Goal: Transaction & Acquisition: Purchase product/service

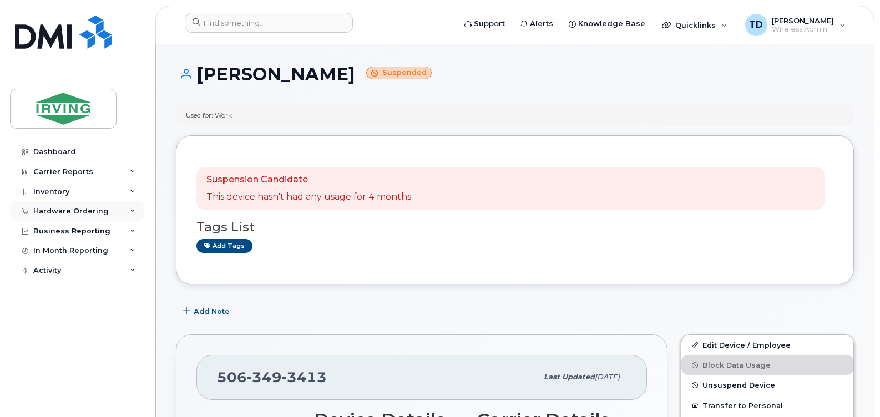
click at [131, 210] on icon at bounding box center [133, 212] width 6 height 6
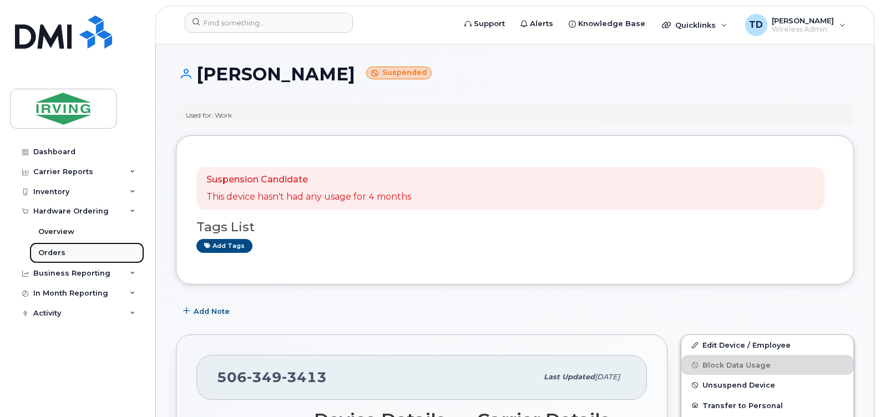
click at [48, 250] on div "Orders" at bounding box center [51, 253] width 27 height 10
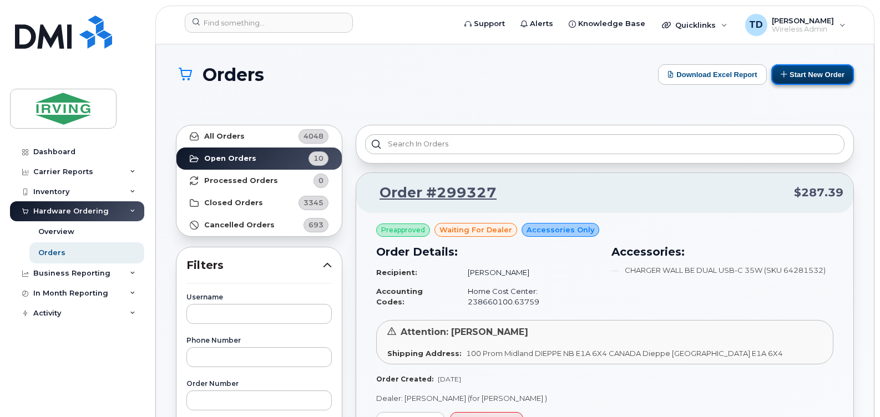
click at [813, 79] on button "Start New Order" at bounding box center [812, 74] width 83 height 21
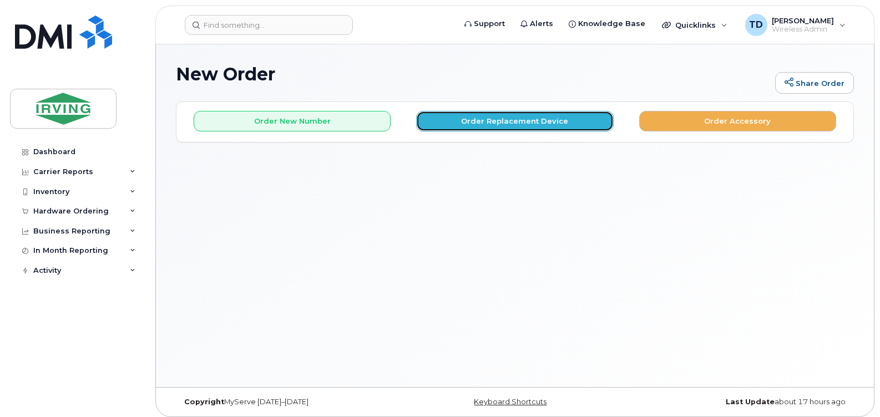
click at [491, 119] on button "Order Replacement Device" at bounding box center [514, 121] width 197 height 21
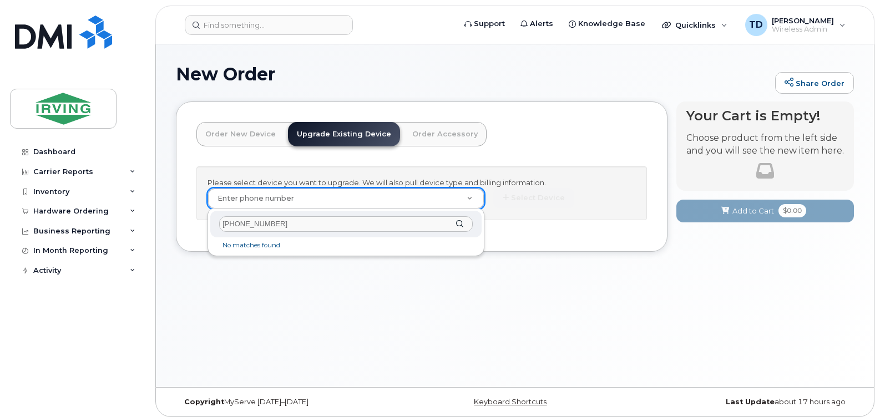
click at [250, 229] on input "506-651-8406" at bounding box center [345, 224] width 253 height 16
type input "5066518406"
click at [267, 227] on input "5066518406" at bounding box center [345, 224] width 253 height 16
click at [299, 227] on input "[PHONE_NUMBER]" at bounding box center [345, 224] width 253 height 16
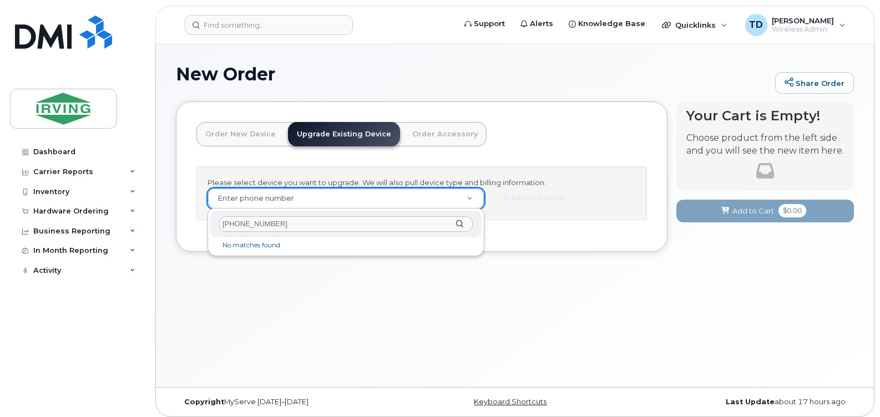
click at [299, 227] on input "[PHONE_NUMBER]" at bounding box center [345, 224] width 253 height 16
type input "[PHONE_NUMBER]"
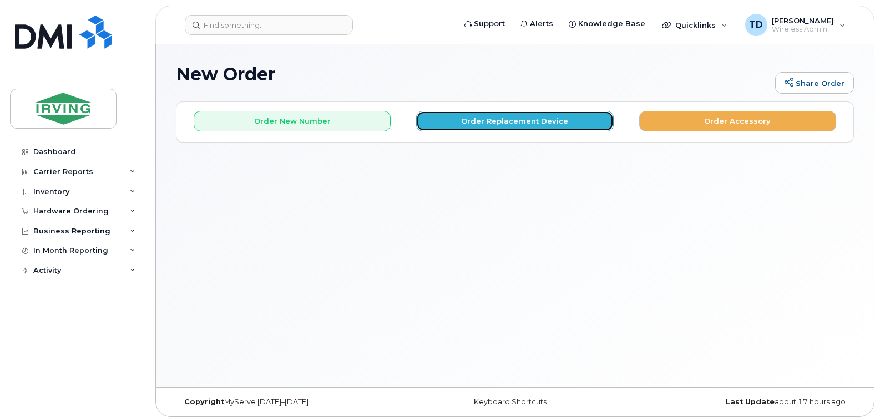
click at [503, 119] on button "Order Replacement Device" at bounding box center [514, 121] width 197 height 21
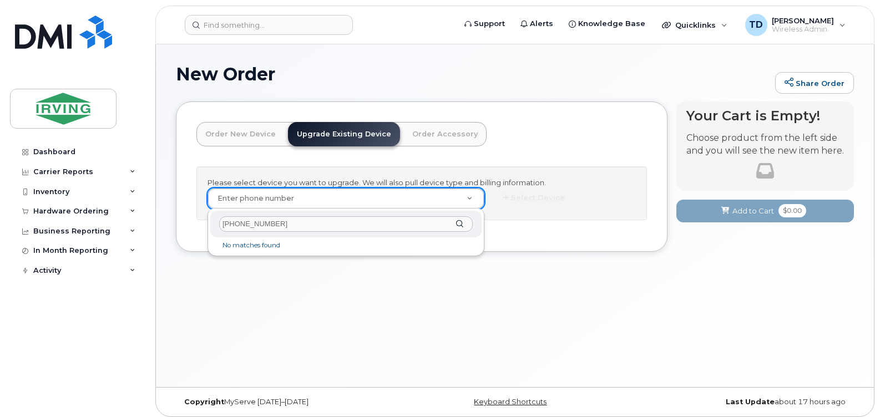
click at [252, 224] on input "506-651-8406" at bounding box center [345, 224] width 253 height 16
click at [247, 225] on input "506-6518406" at bounding box center [345, 224] width 253 height 16
type input "506-651-8406"
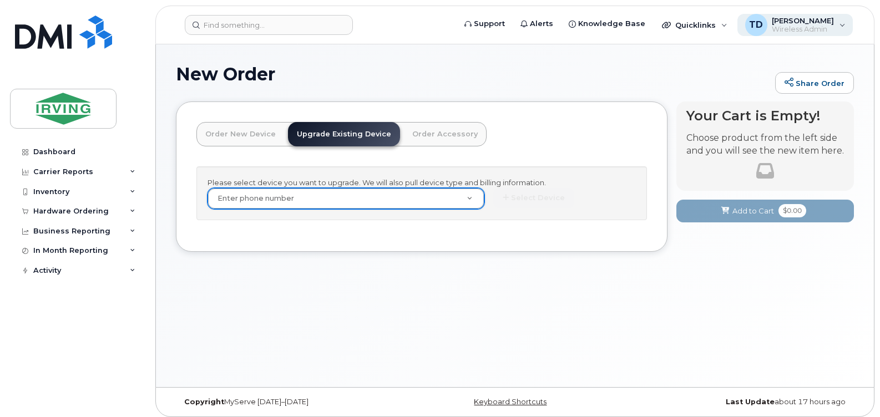
click at [816, 26] on span "Wireless Admin" at bounding box center [802, 29] width 62 height 9
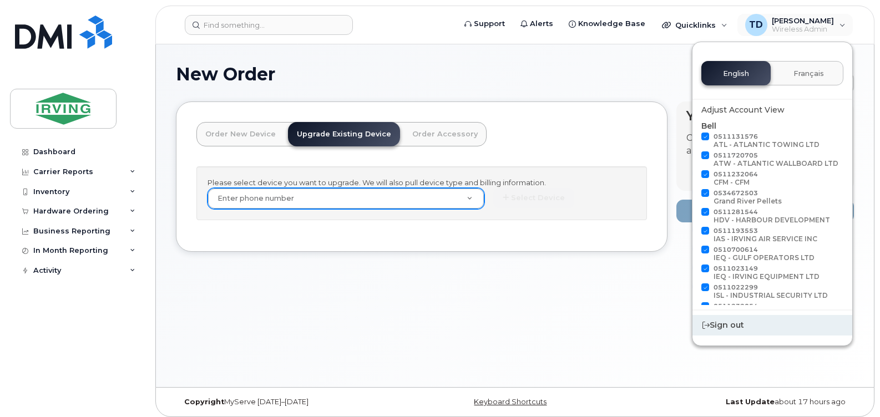
click at [742, 326] on div "Sign out" at bounding box center [772, 325] width 160 height 21
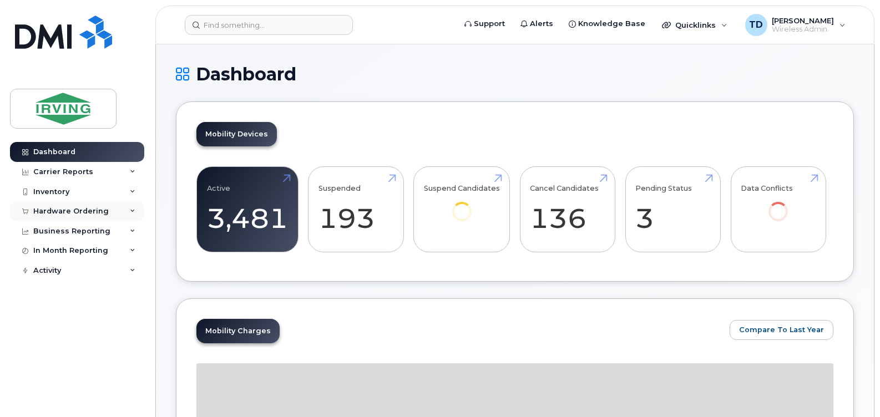
click at [97, 209] on div "Hardware Ordering" at bounding box center [70, 211] width 75 height 9
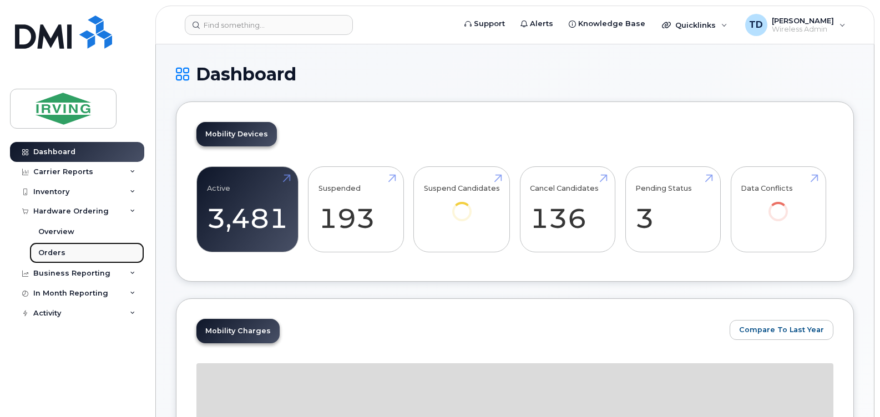
click at [51, 255] on div "Orders" at bounding box center [51, 253] width 27 height 10
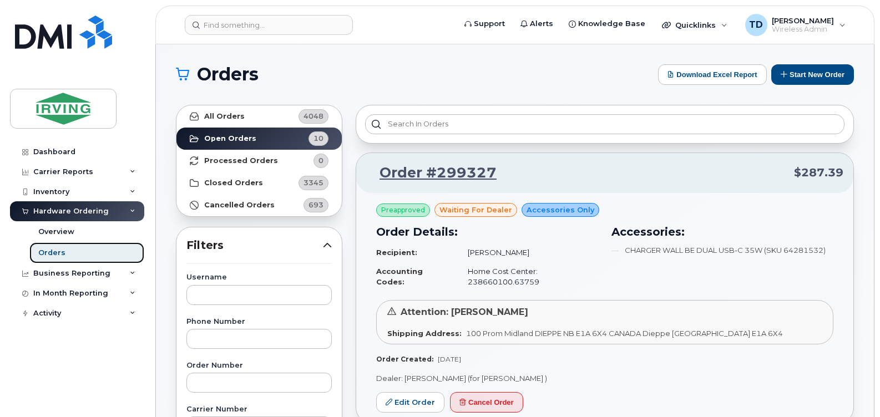
click at [70, 252] on link "Orders" at bounding box center [86, 252] width 115 height 21
click at [796, 70] on button "Start New Order" at bounding box center [812, 74] width 83 height 21
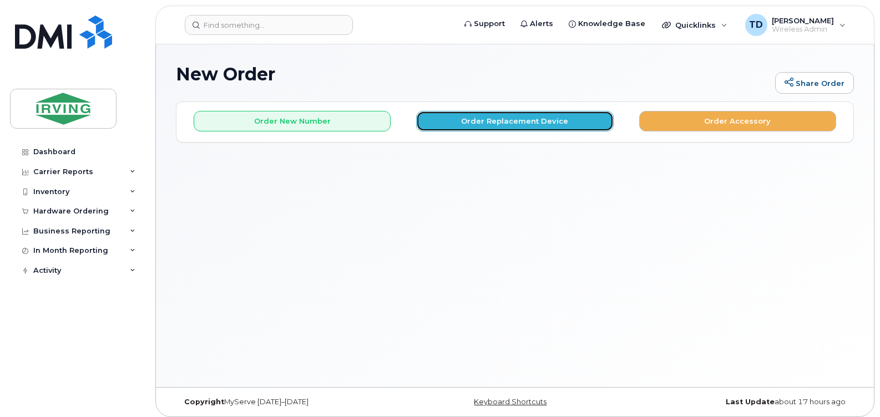
click at [527, 118] on button "Order Replacement Device" at bounding box center [514, 121] width 197 height 21
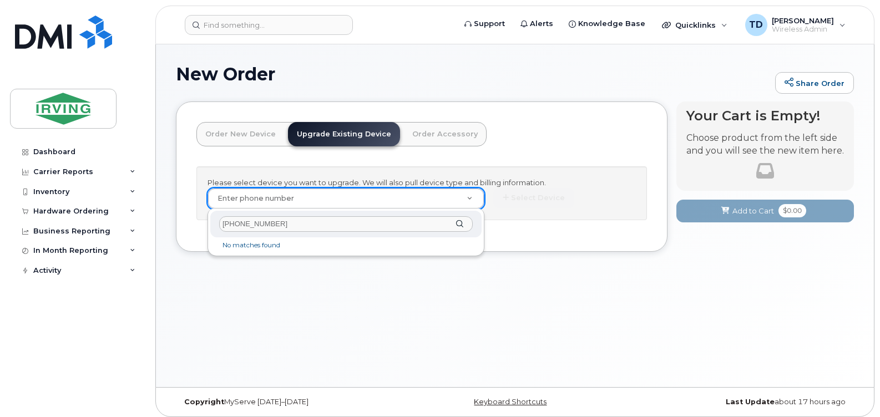
type input "[PHONE_NUMBER]"
click at [462, 220] on div "[PHONE_NUMBER]" at bounding box center [345, 224] width 271 height 27
click at [299, 224] on input "[PHONE_NUMBER]" at bounding box center [345, 224] width 253 height 16
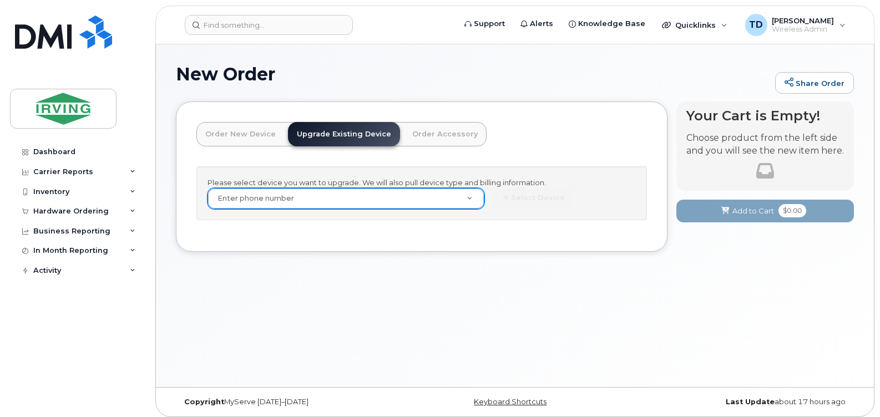
click at [131, 191] on icon at bounding box center [133, 192] width 6 height 6
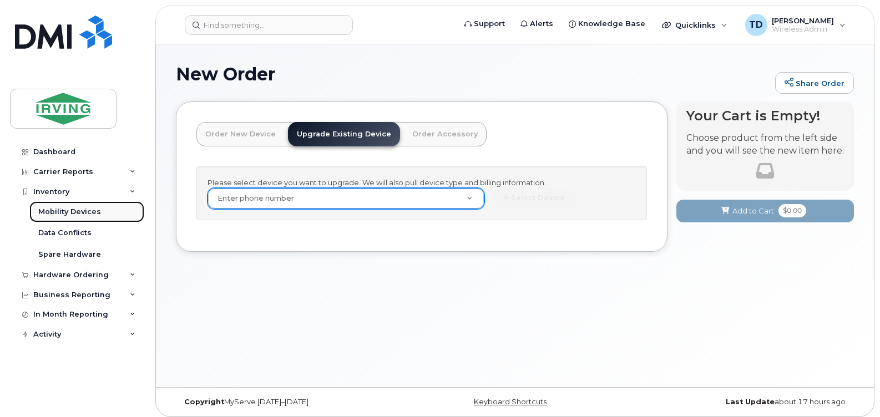
click at [93, 209] on div "Mobility Devices" at bounding box center [69, 212] width 63 height 10
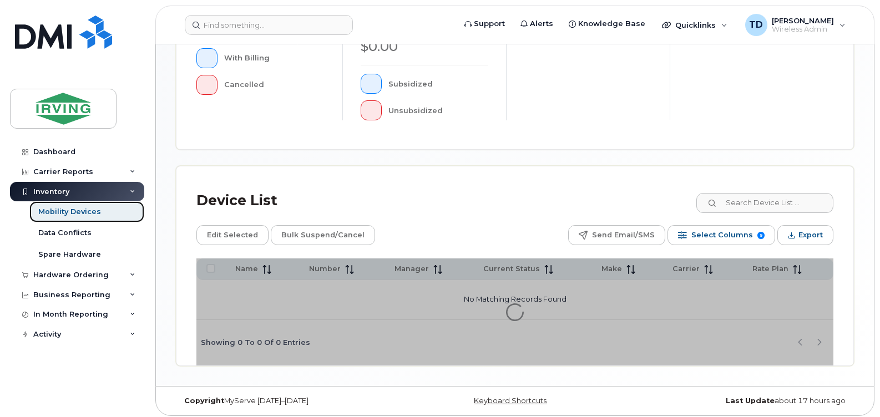
scroll to position [388, 0]
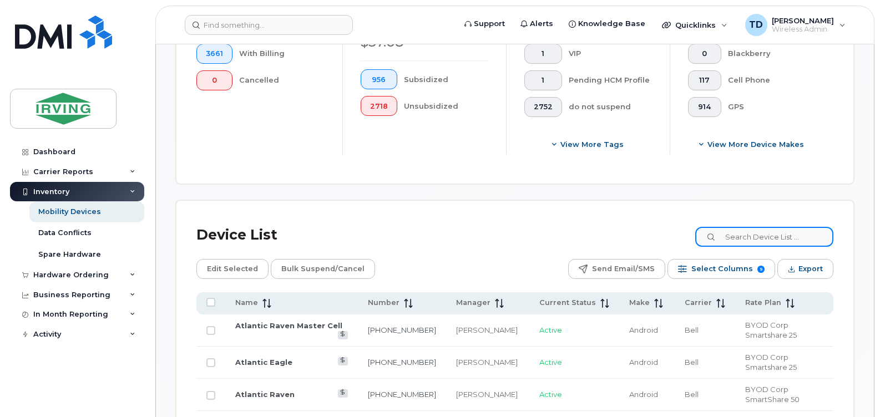
click at [741, 238] on input at bounding box center [764, 237] width 138 height 20
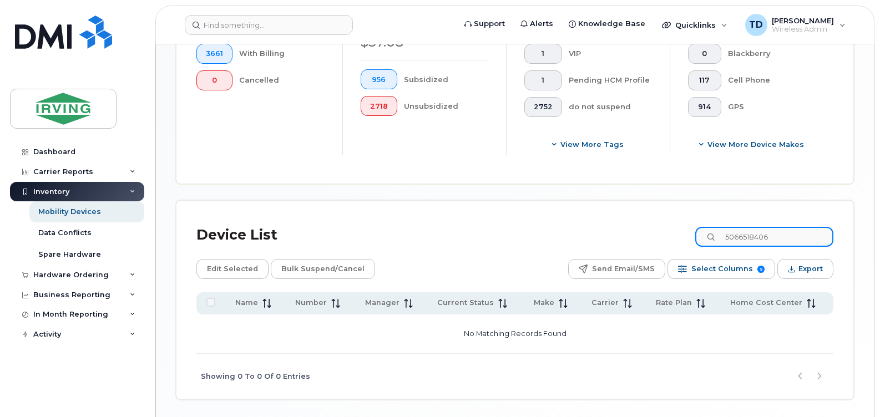
click at [781, 237] on input "5066518406" at bounding box center [764, 237] width 138 height 20
click at [816, 233] on input "5066518404" at bounding box center [764, 237] width 138 height 20
type input "5066518406"
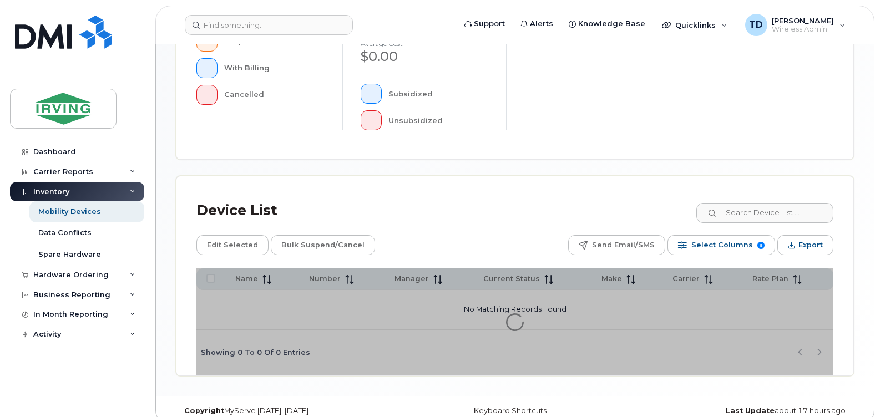
scroll to position [388, 0]
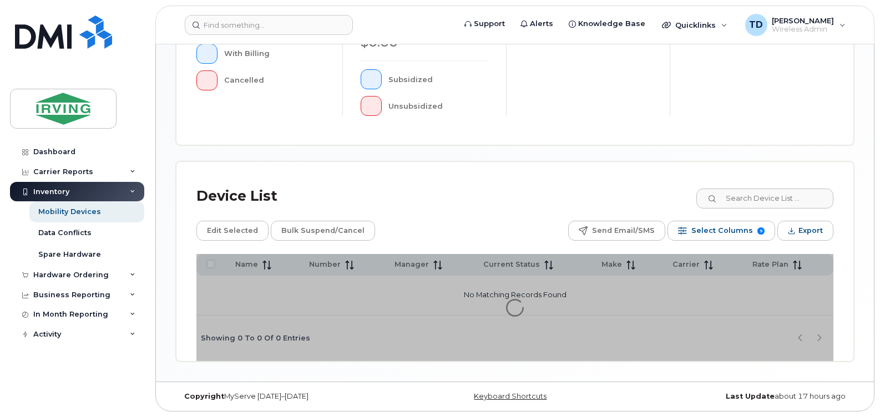
click at [778, 196] on div "Mobility Devices Devices Save Report Filter Device Device Status Device Details…" at bounding box center [515, 19] width 678 height 685
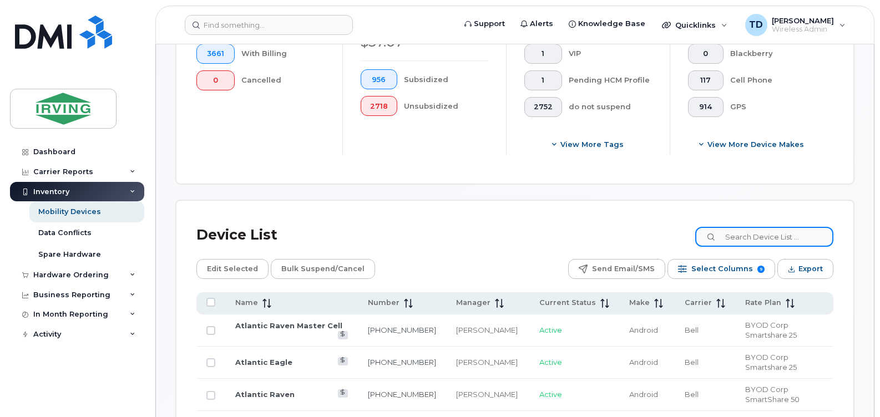
click at [738, 240] on input at bounding box center [764, 237] width 138 height 20
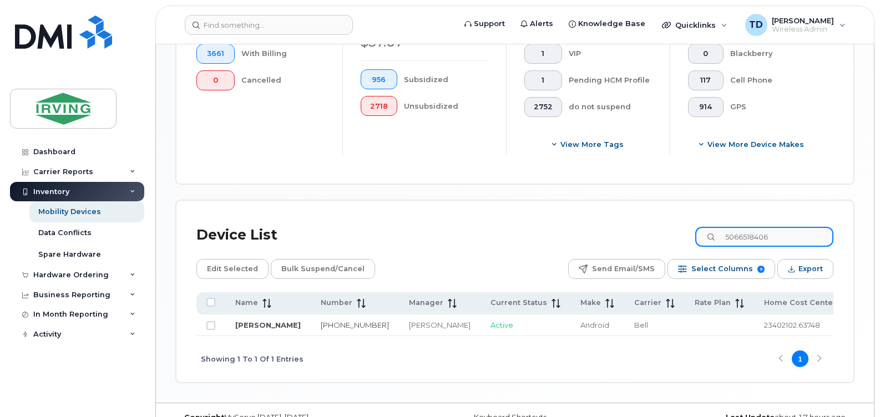
type input "5066518406"
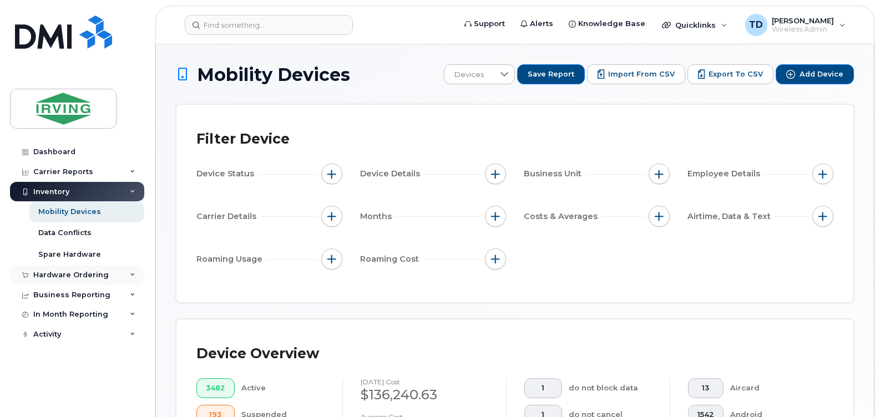
click at [73, 272] on div "Hardware Ordering" at bounding box center [70, 275] width 75 height 9
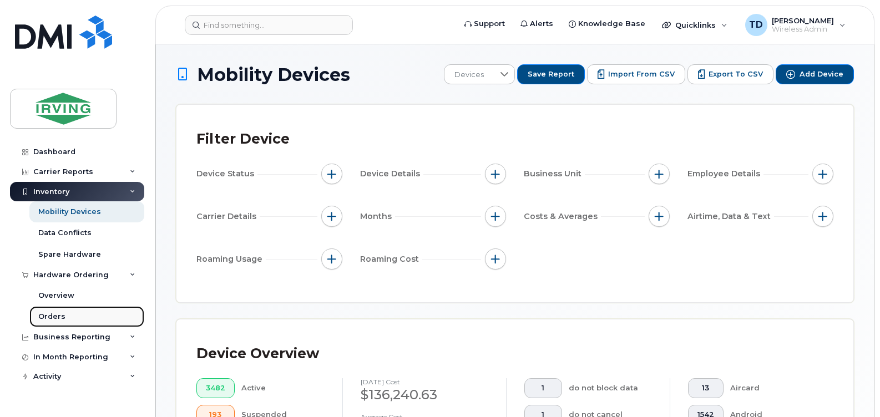
click at [53, 316] on div "Orders" at bounding box center [51, 317] width 27 height 10
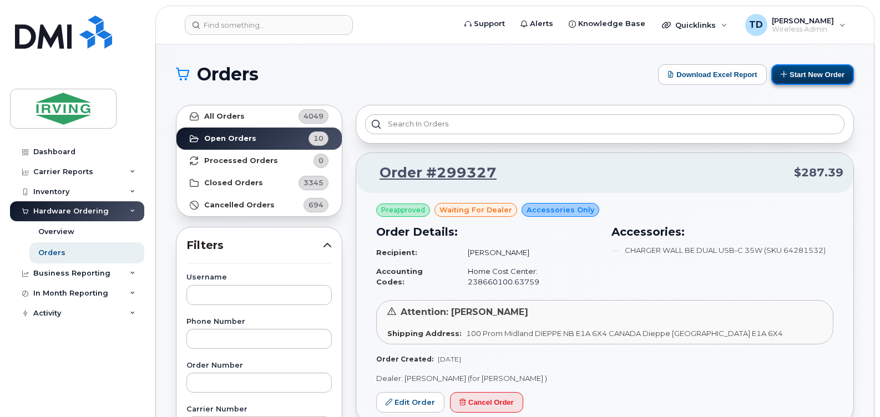
click at [817, 75] on button "Start New Order" at bounding box center [812, 74] width 83 height 21
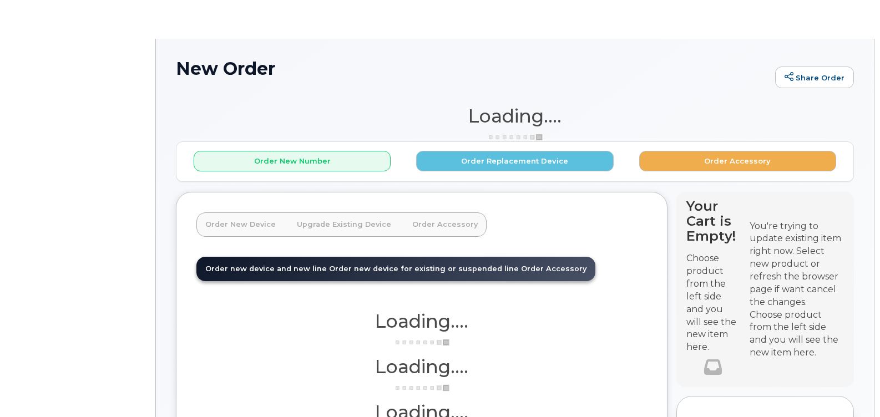
scroll to position [6, 0]
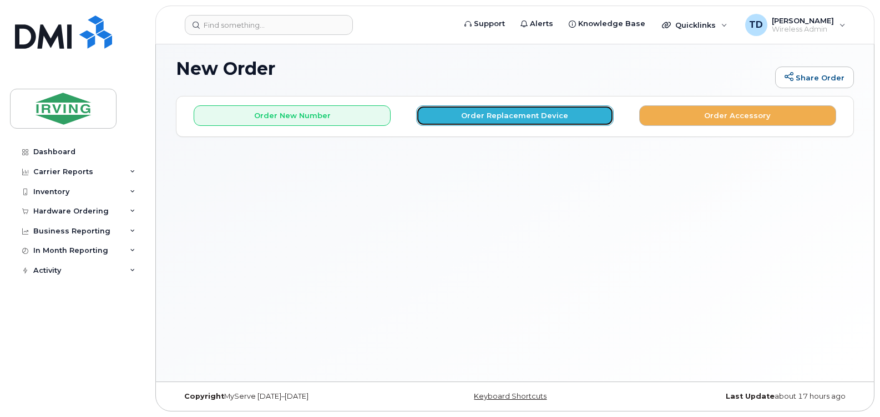
click at [530, 114] on button "Order Replacement Device" at bounding box center [514, 115] width 197 height 21
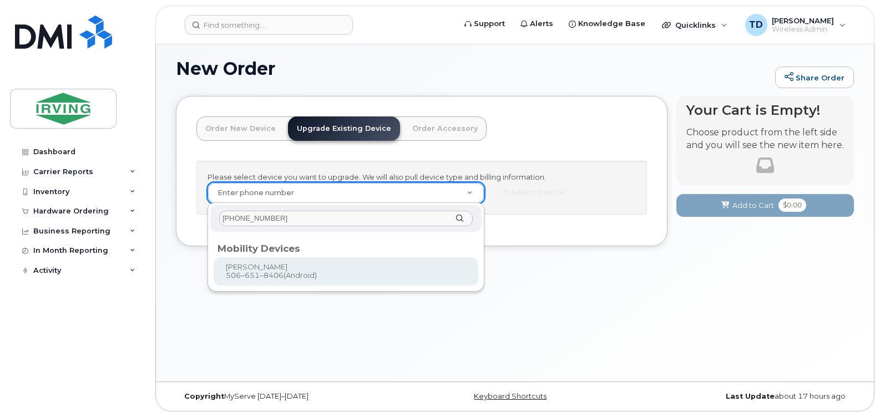
type input "[PHONE_NUMBER]"
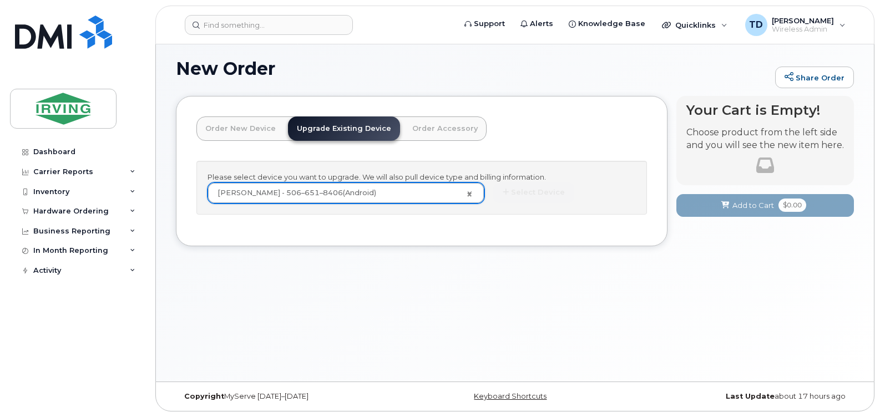
type input "1244232"
click at [539, 195] on button "Select Device" at bounding box center [533, 192] width 81 height 21
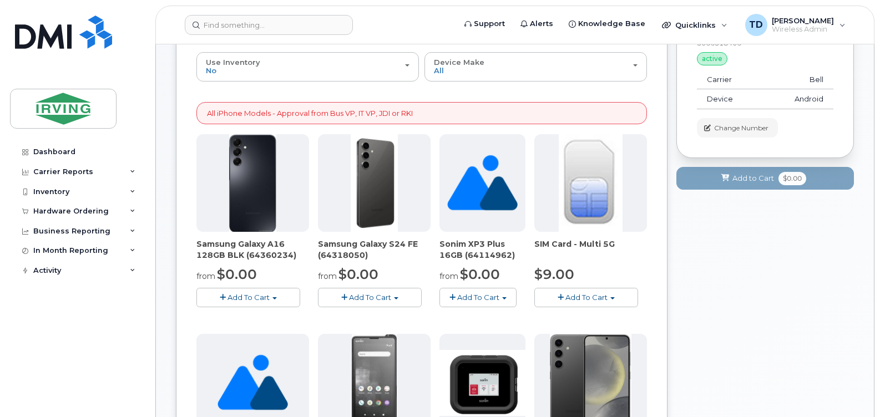
scroll to position [116, 0]
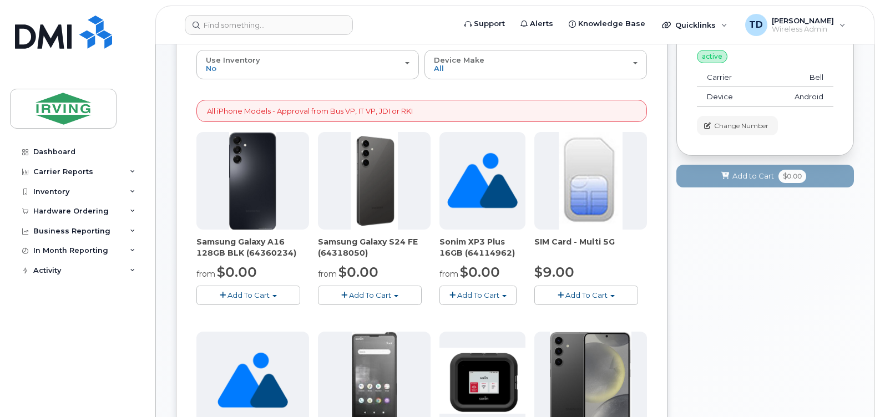
click at [376, 291] on span "Add To Cart" at bounding box center [370, 295] width 42 height 9
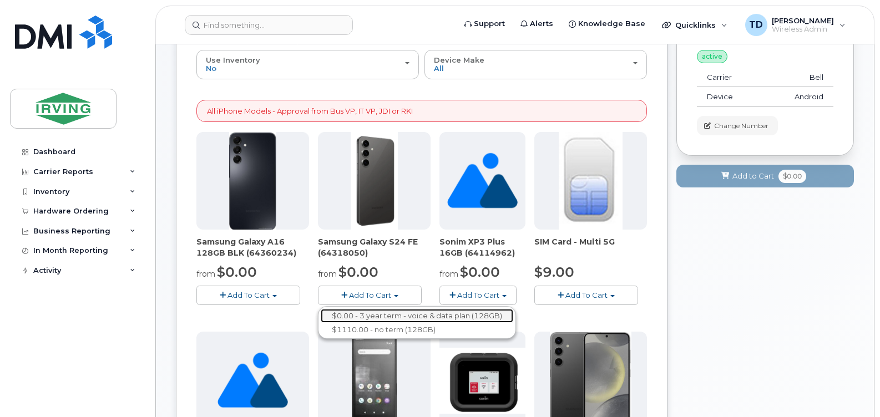
click at [388, 313] on link "$0.00 - 3 year term - voice & data plan (128GB)" at bounding box center [417, 316] width 192 height 14
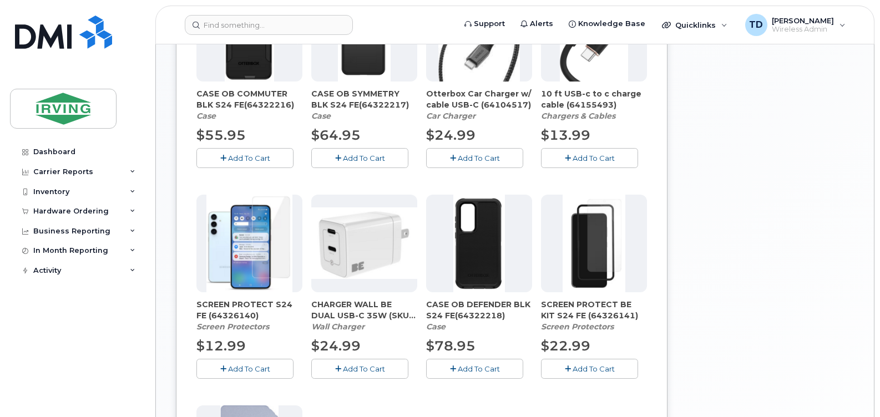
scroll to position [505, 0]
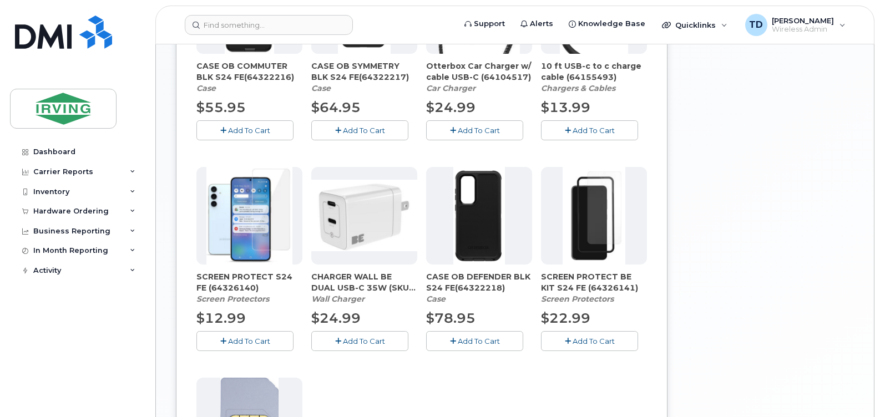
click at [473, 341] on span "Add To Cart" at bounding box center [479, 341] width 42 height 9
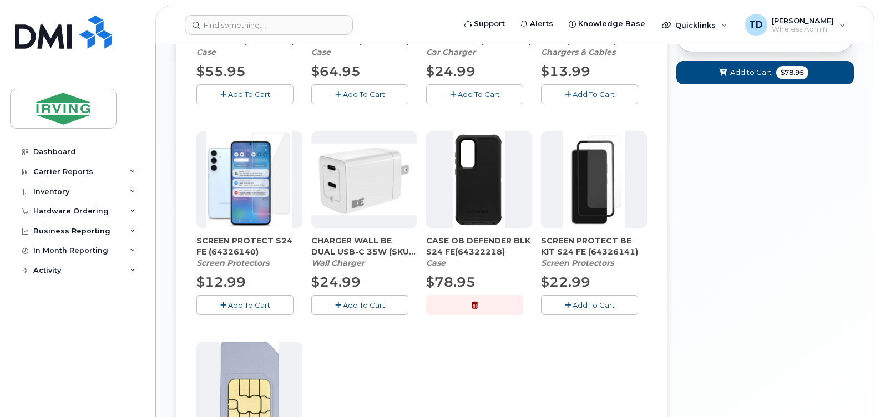
scroll to position [560, 0]
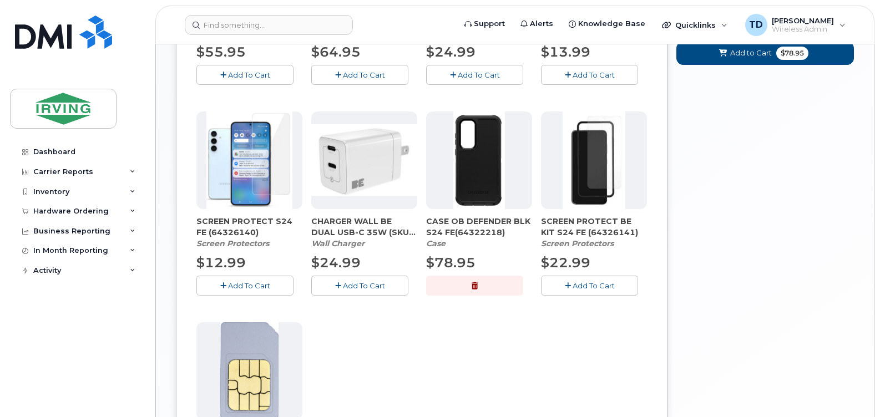
click at [247, 287] on span "Add To Cart" at bounding box center [249, 285] width 42 height 9
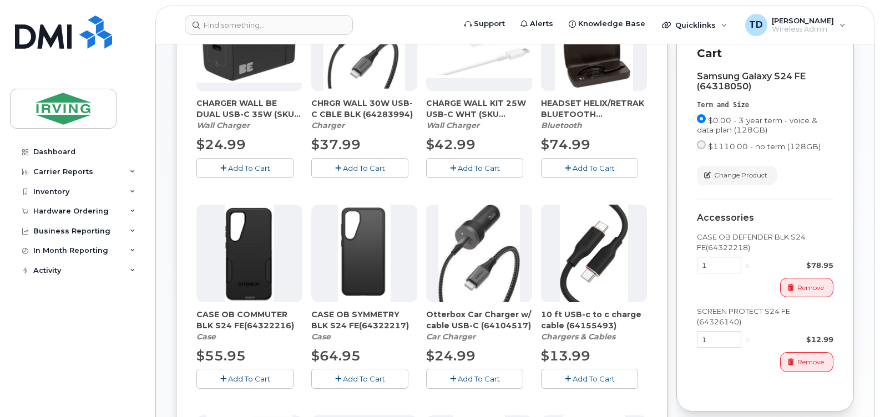
scroll to position [172, 0]
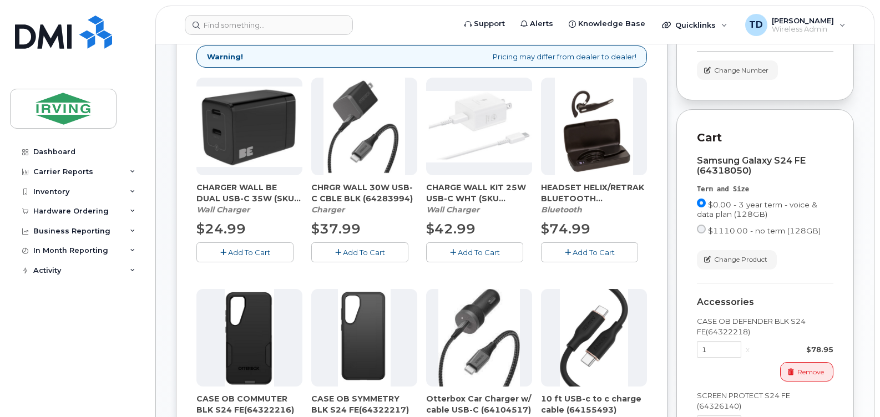
click at [234, 249] on span "Add To Cart" at bounding box center [249, 252] width 42 height 9
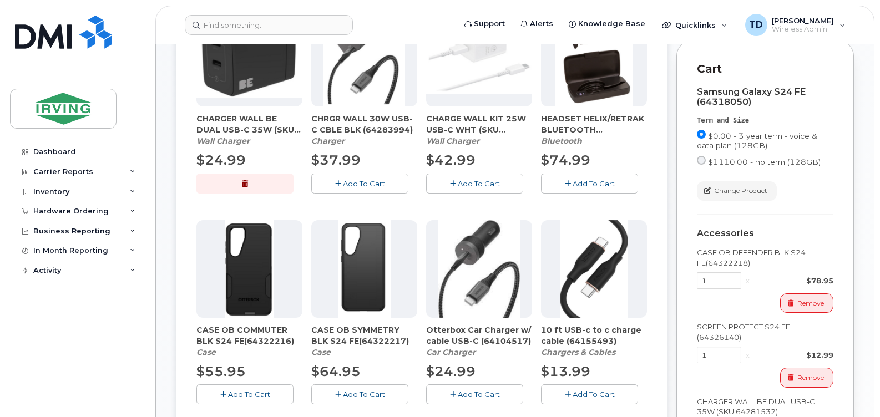
scroll to position [227, 0]
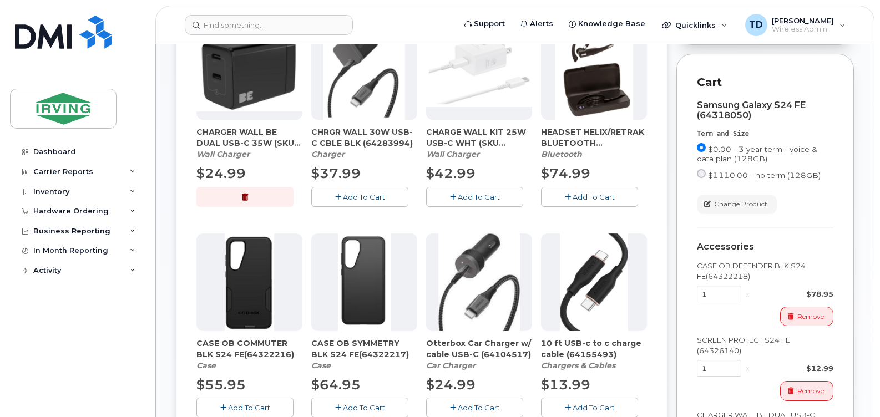
click at [417, 13] on header "Support Alerts Knowledge Base Quicklinks Suspend / Cancel Device Change SIM Car…" at bounding box center [514, 25] width 719 height 39
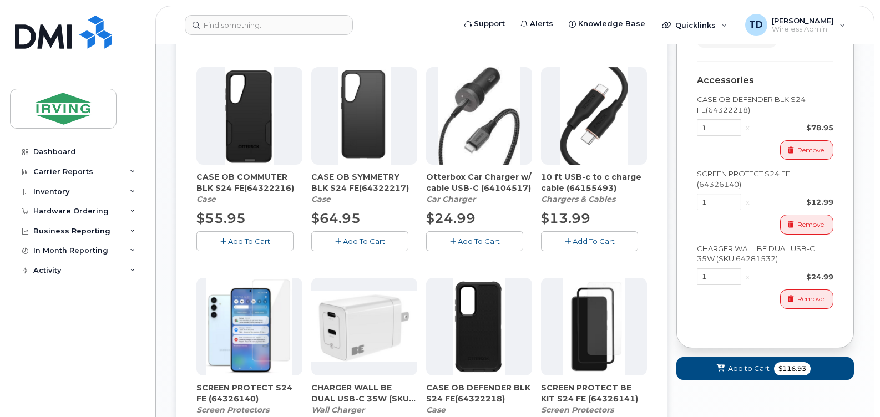
scroll to position [616, 0]
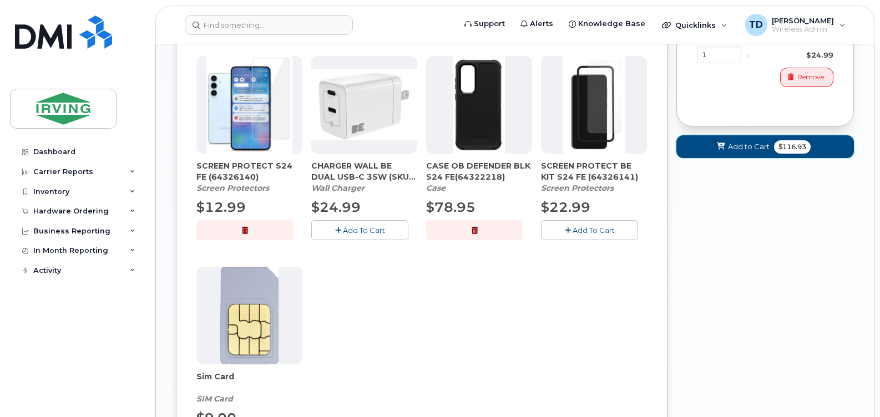
click at [744, 150] on span "Add to Cart" at bounding box center [749, 146] width 42 height 11
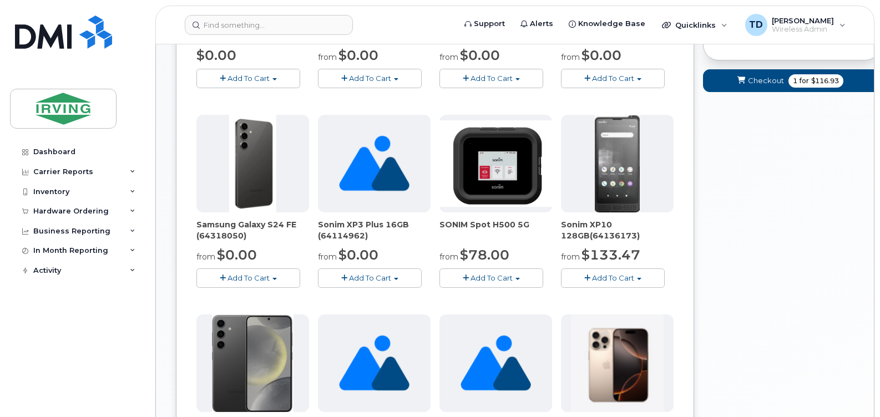
scroll to position [140, 0]
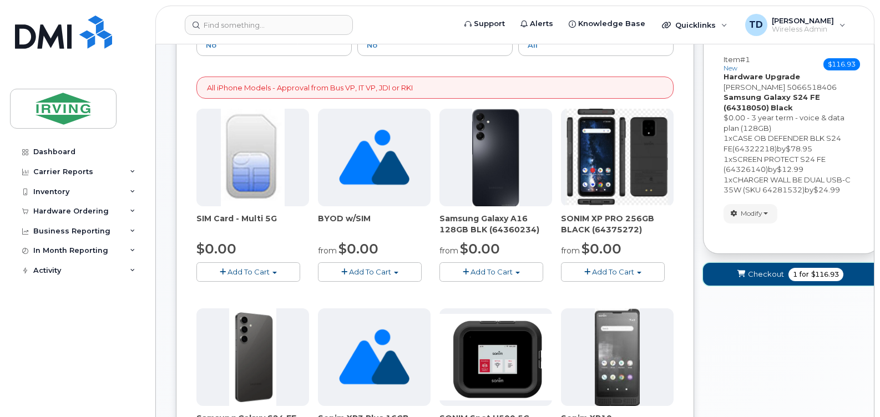
click at [753, 273] on span "Checkout" at bounding box center [766, 274] width 36 height 11
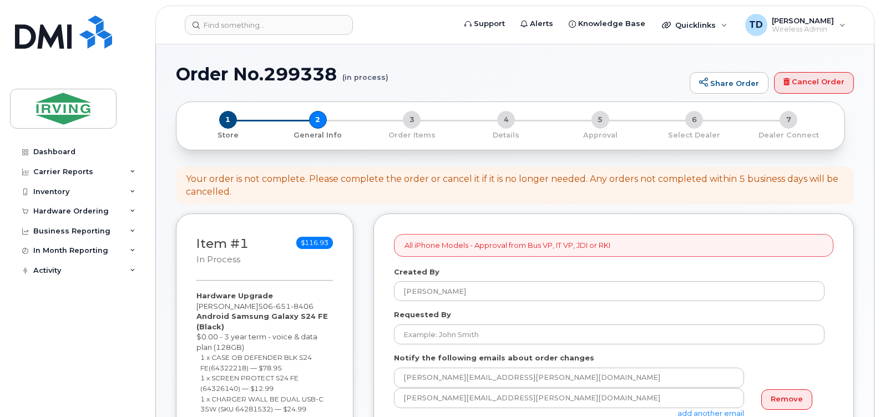
select select
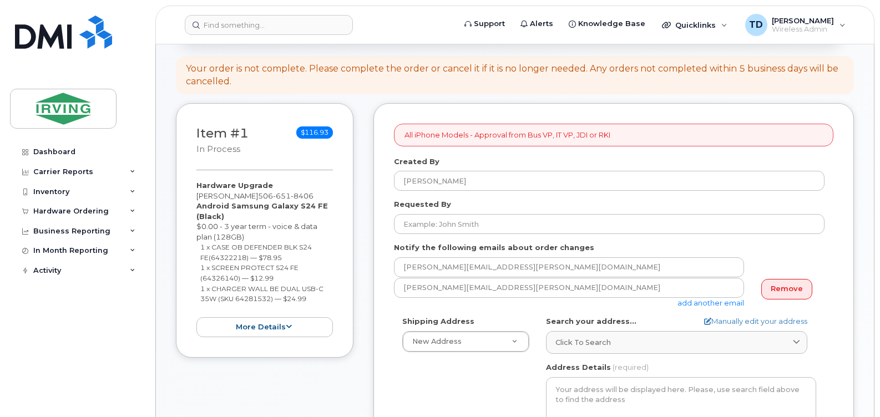
scroll to position [111, 0]
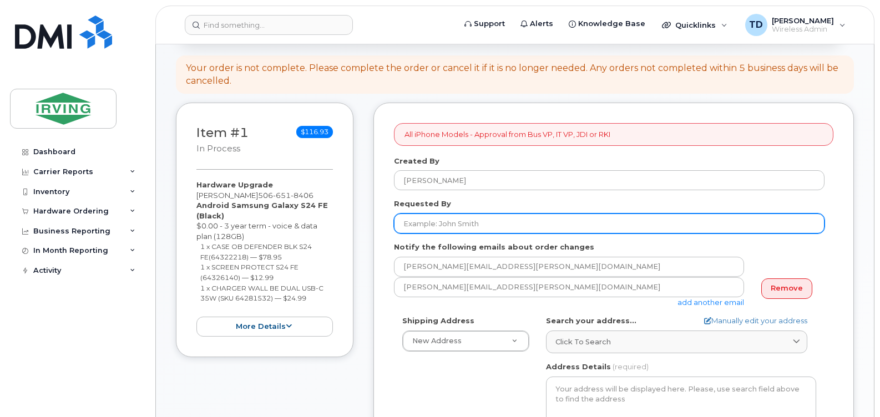
click at [462, 225] on input "Requested By" at bounding box center [609, 224] width 430 height 20
click at [448, 229] on input "[PERSON_NAME]" at bounding box center [609, 224] width 430 height 20
click at [422, 219] on input "[PERSON_NAME]" at bounding box center [609, 224] width 430 height 20
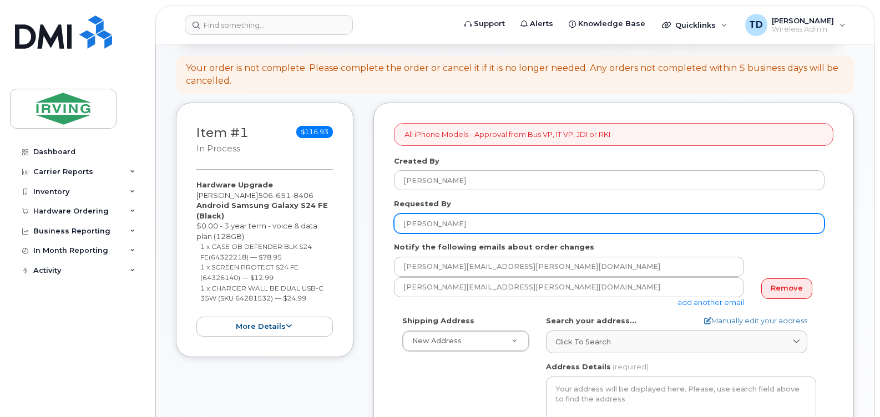
click at [422, 219] on input "[PERSON_NAME]" at bounding box center [609, 224] width 430 height 20
type input "S"
type input "[PERSON_NAME]"
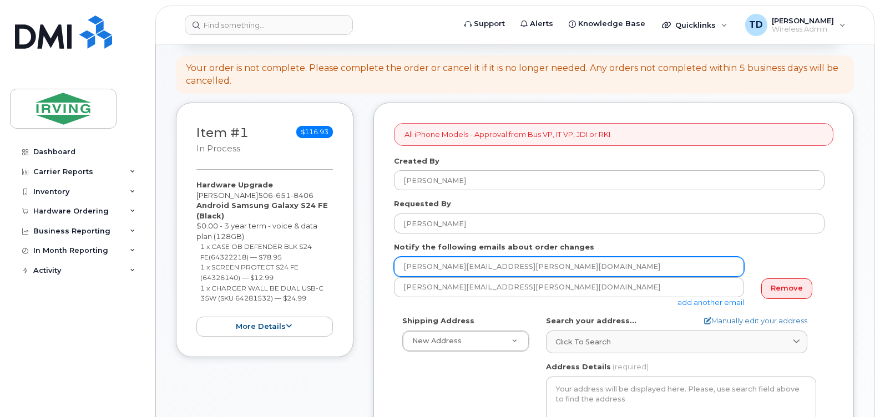
click at [459, 268] on input "[PERSON_NAME][EMAIL_ADDRESS][PERSON_NAME][DOMAIN_NAME]" at bounding box center [569, 267] width 350 height 20
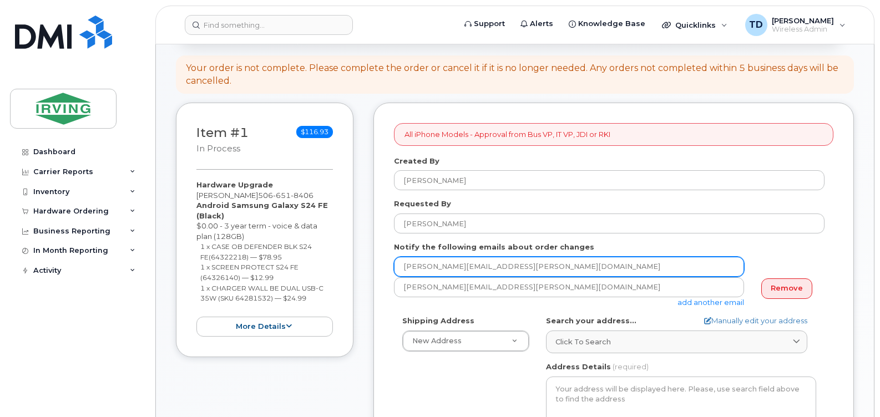
paste input "jdiswitchboard@jdirving"
type input "jdiswitchboard@jdirving.com"
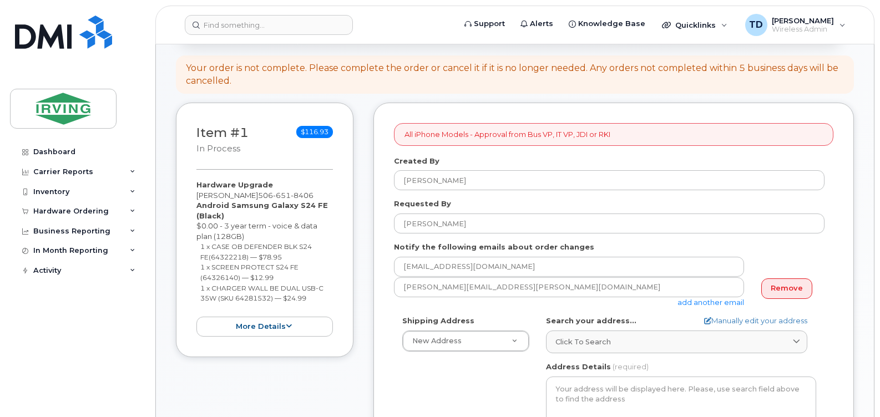
click at [796, 257] on div at bounding box center [789, 257] width 72 height 1
click at [783, 288] on link "Remove" at bounding box center [786, 288] width 51 height 21
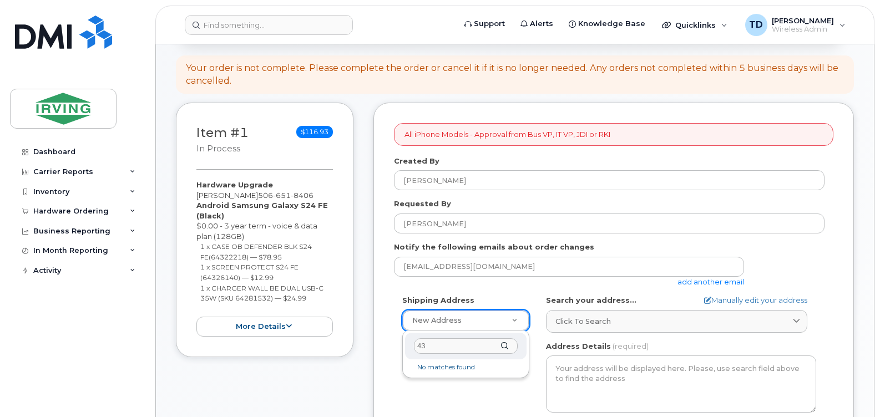
type input "4"
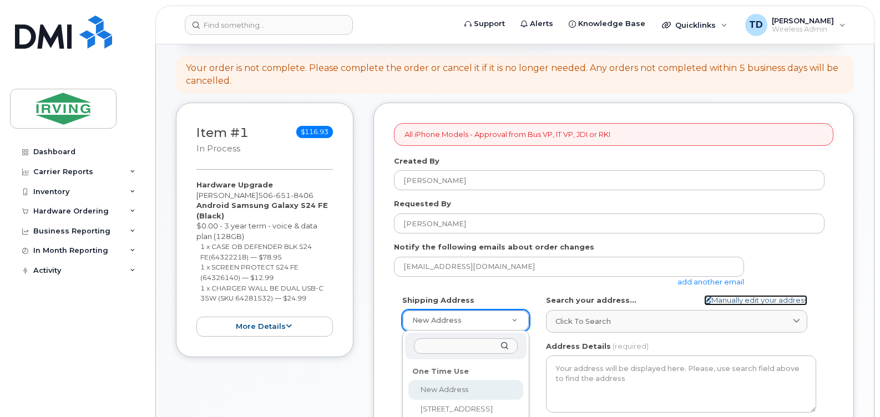
select select
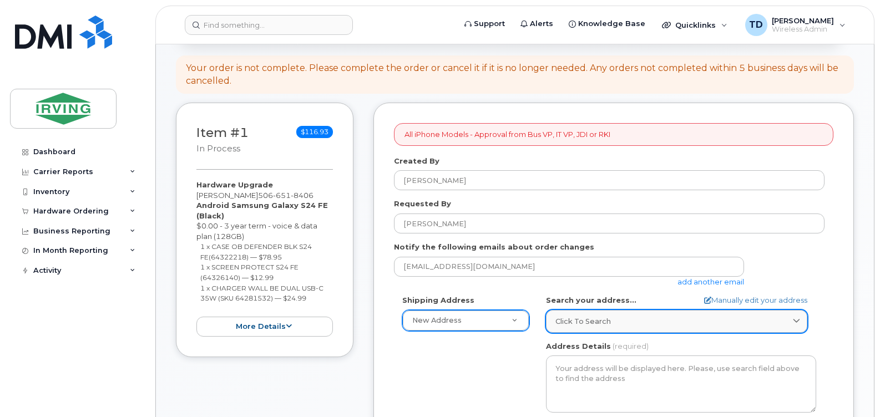
click at [593, 321] on span "Click to search" at bounding box center [582, 321] width 55 height 11
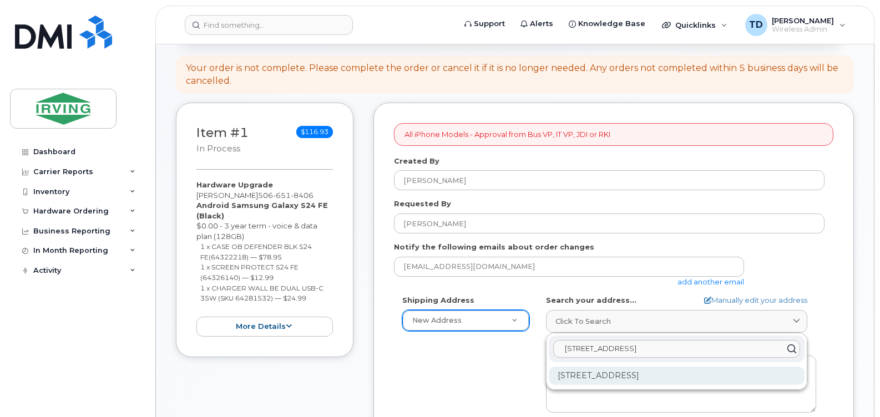
type input "43 Atlantic Street"
click at [593, 368] on div "43 Atlantic St Dartmouth NS B2Y 4P4" at bounding box center [677, 376] width 256 height 18
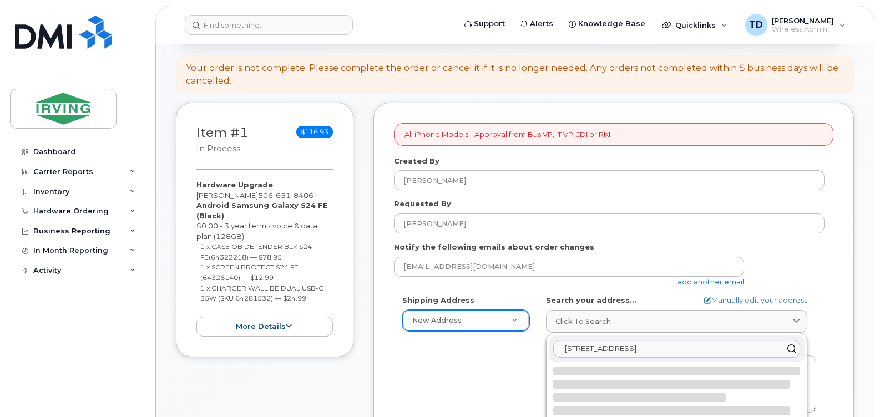
select select
type textarea "43 Atlantic St DARTMOUTH NS B2Y 4P4 CANADA"
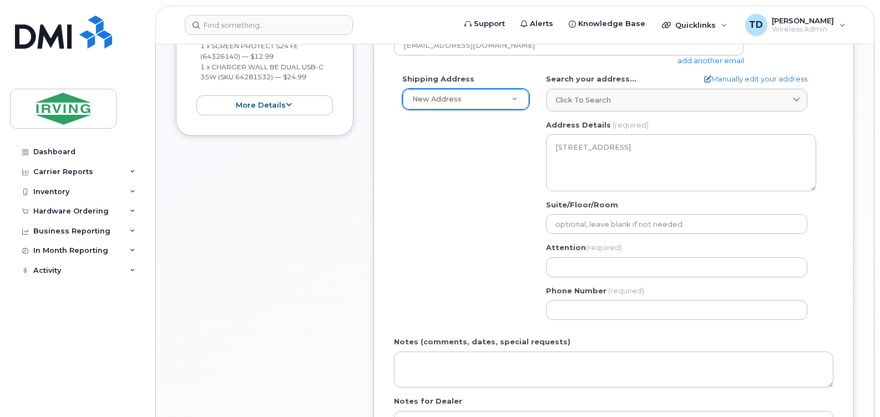
scroll to position [333, 0]
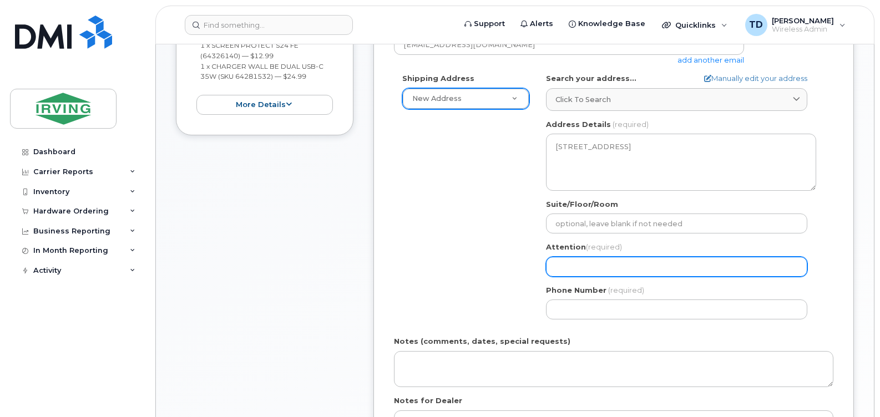
click at [608, 270] on input "Attention (required)" at bounding box center [676, 267] width 261 height 20
select select
type input "G"
select select
type input "Ga"
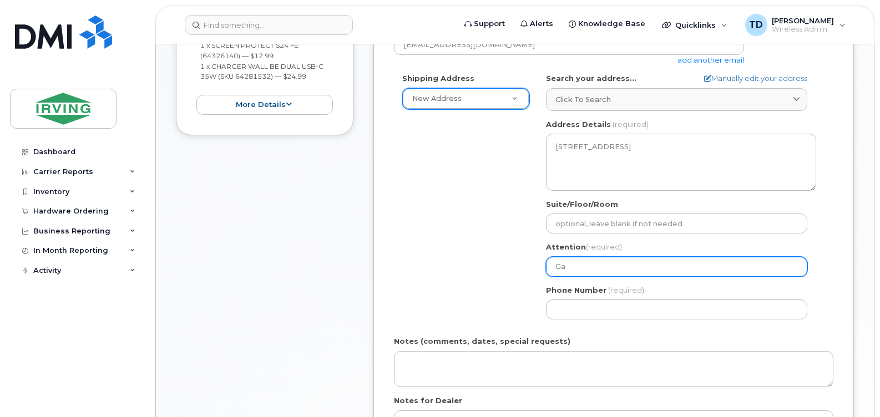
select select
type input "Gab"
select select
type input "Gabr"
select select
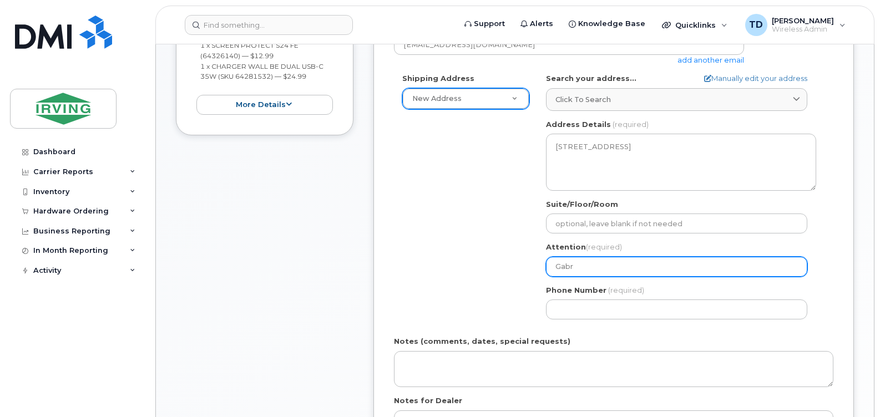
type input "Gabri"
select select
type input "Gabrie"
select select
type input "Gabriel"
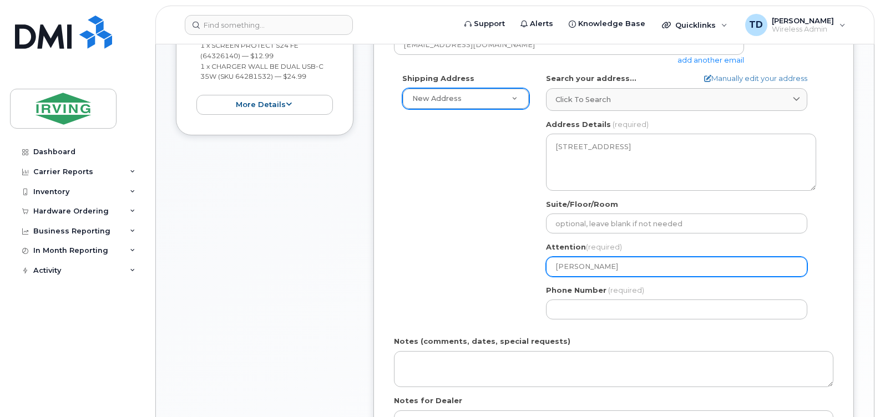
select select
type input "Gabriel M"
select select
type input "Gabriel Ma"
select select
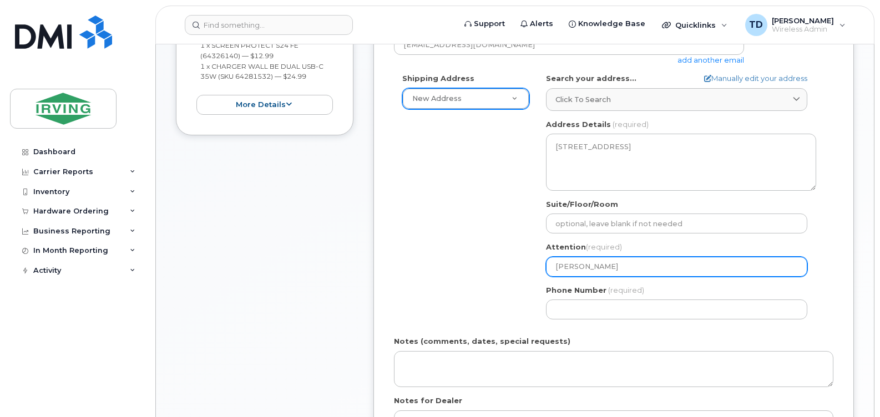
type input "Gabriel Mar"
select select
type input "Gabriel Mart"
select select
type input "Gabriel Marti"
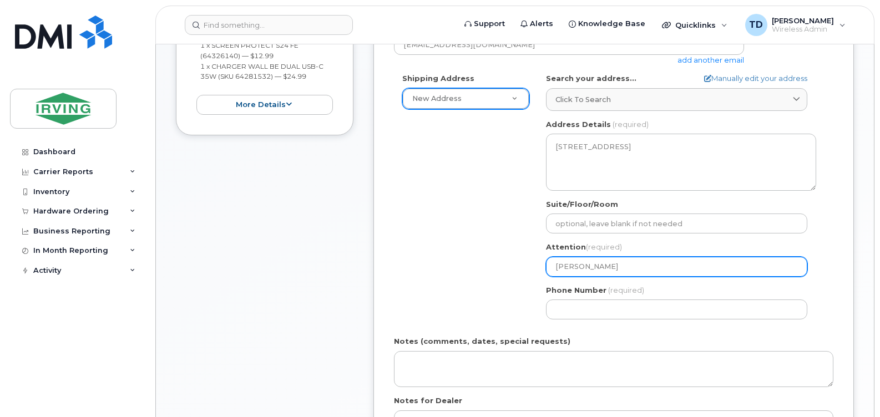
select select
type input "[PERSON_NAME]"
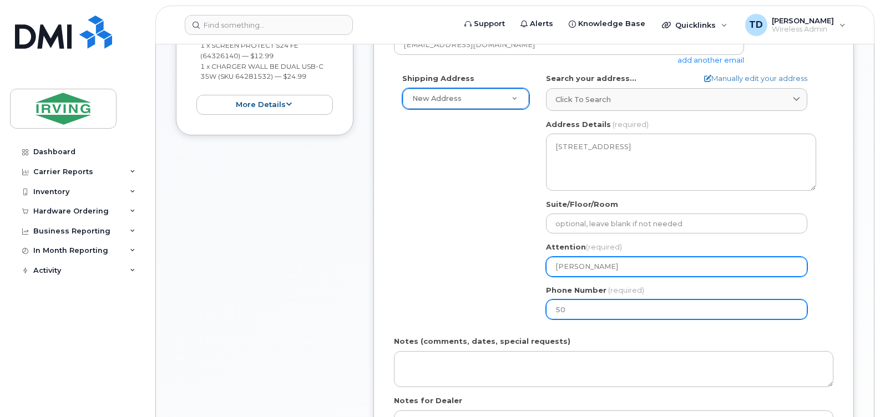
type input "506"
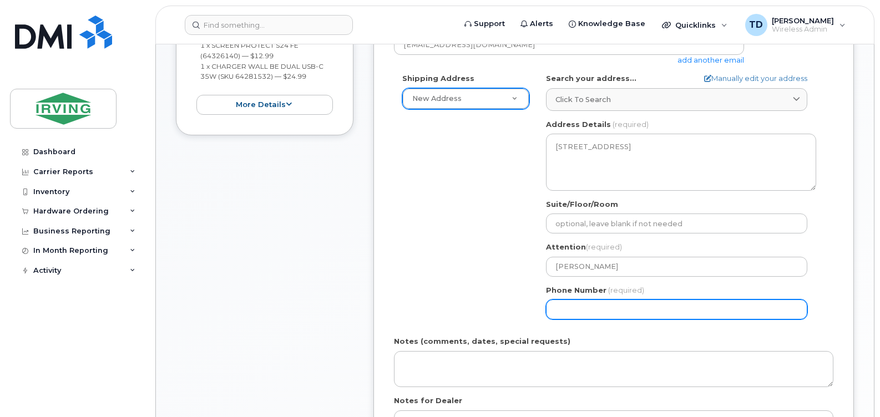
click at [590, 311] on input "Phone Number" at bounding box center [676, 309] width 261 height 20
select select
type input "5066518406"
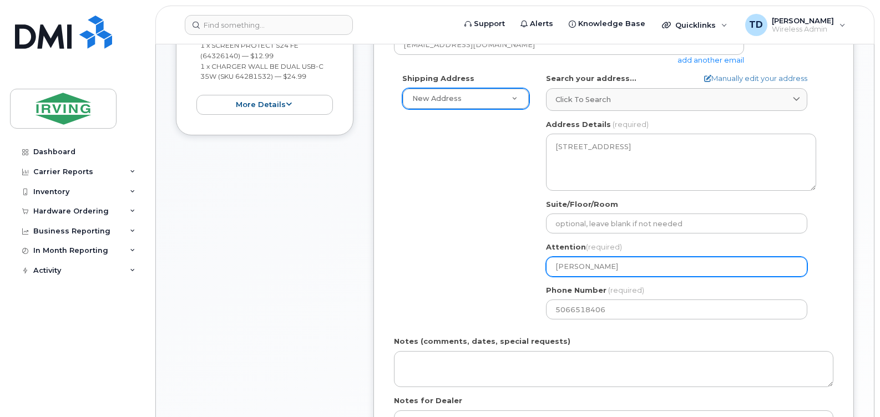
click at [620, 267] on input "[PERSON_NAME]" at bounding box center [676, 267] width 261 height 20
type input "[PERSON_NAME]"
select select
type input "Gabriel Martin,"
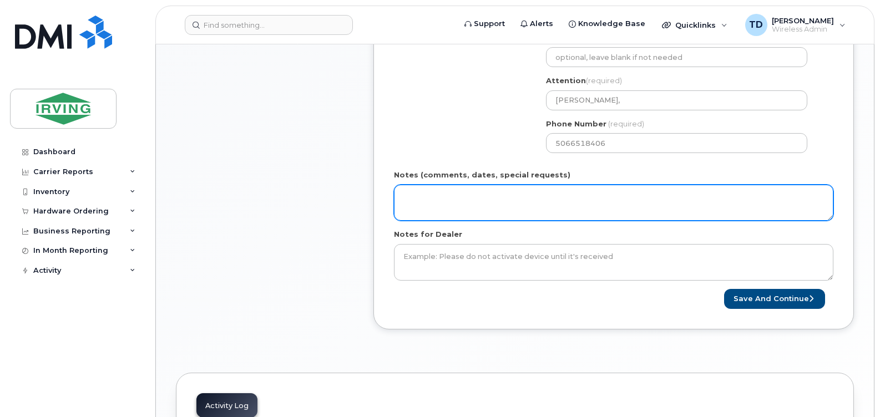
click at [422, 203] on textarea "Notes (comments, dates, special requests)" at bounding box center [613, 203] width 439 height 37
paste textarea "5082732264"
type textarea "Order # 5082732264 Invoice to Irving Eq"
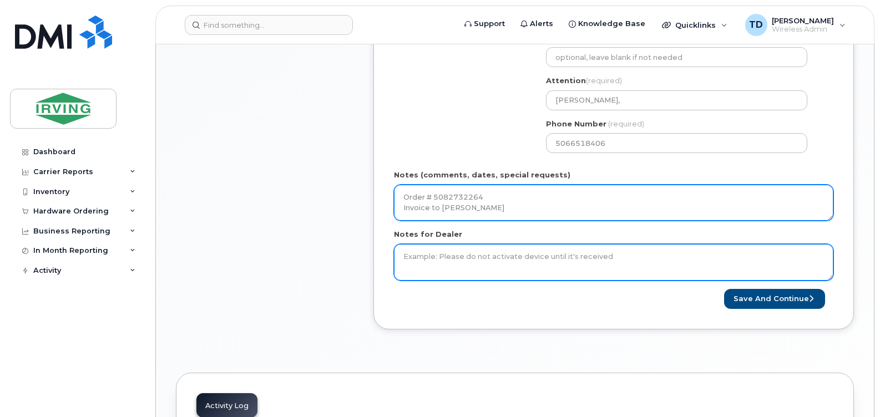
type textarea "u"
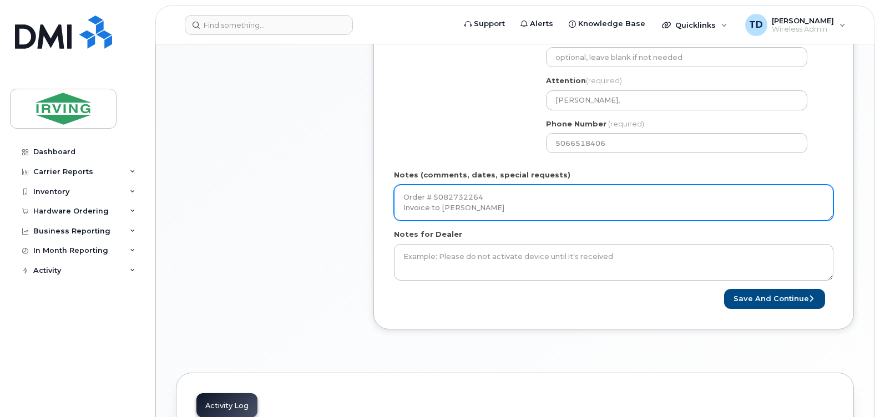
click at [471, 215] on textarea "Order # 5082732264 Invoice to Irving Eq" at bounding box center [613, 203] width 439 height 37
type textarea "Order # 5082732264 Invoice to Irving Equipment"
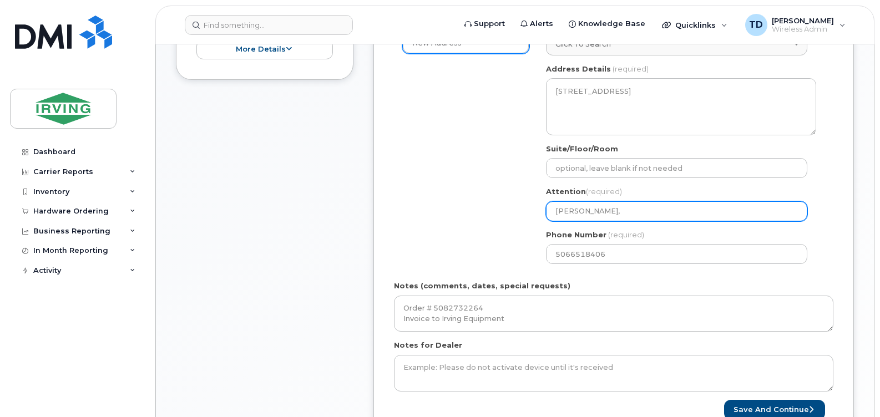
click at [660, 212] on input "Gabriel Martin," at bounding box center [676, 211] width 261 height 20
type input "Gabriel Martin,"
select select
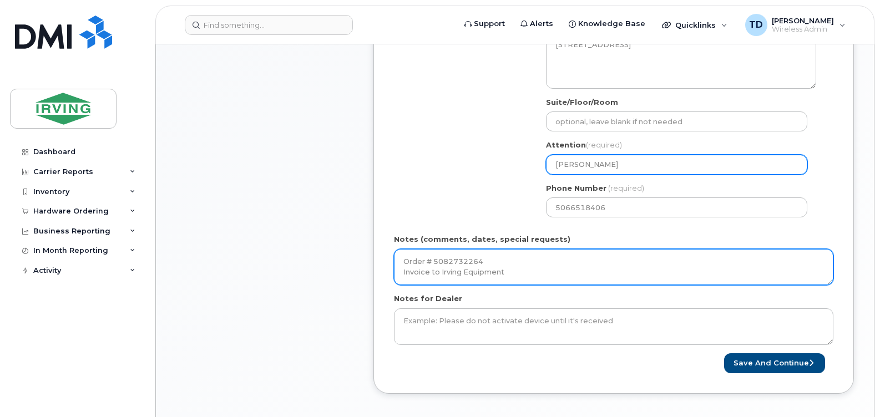
scroll to position [444, 0]
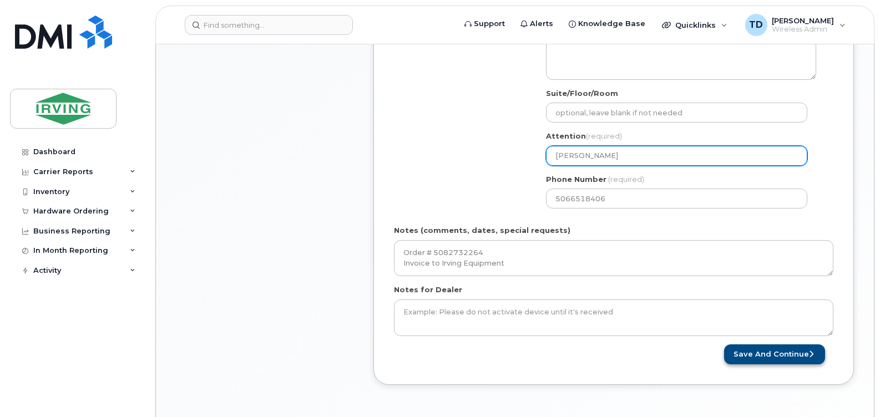
type input "[PERSON_NAME]"
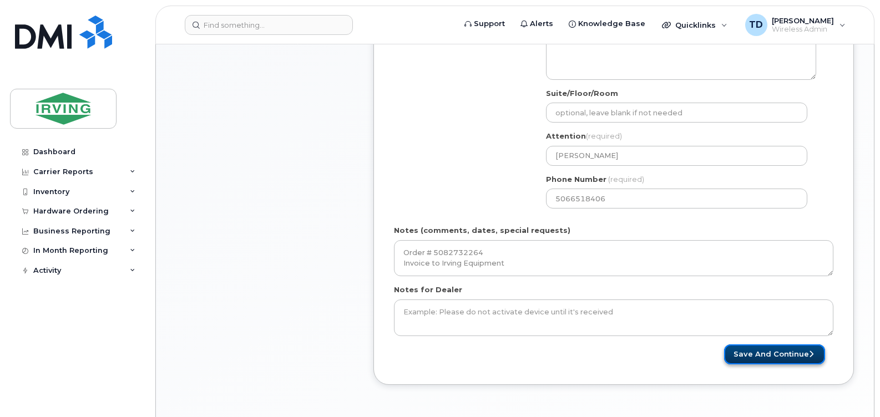
click at [744, 353] on button "Save and Continue" at bounding box center [774, 354] width 101 height 21
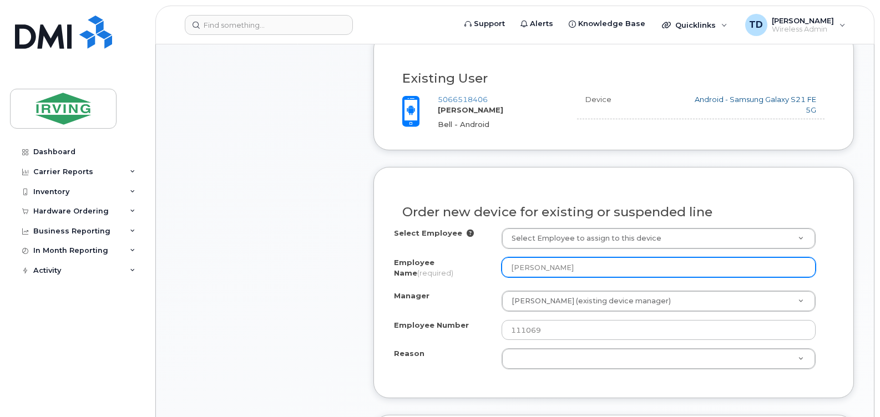
scroll to position [499, 0]
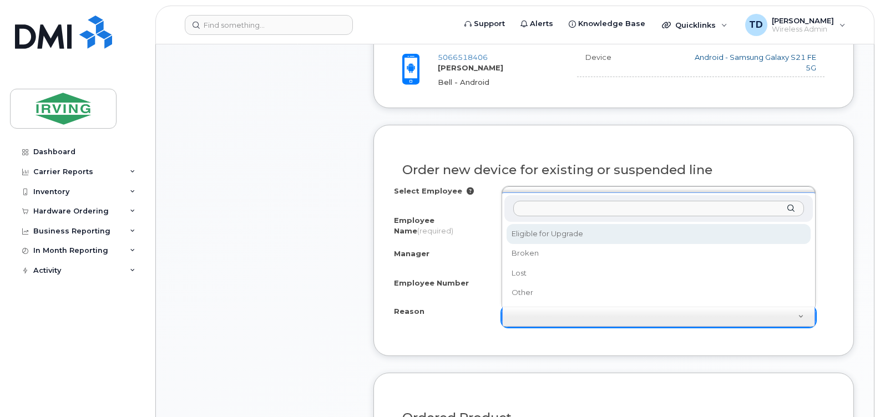
select select "eligible_for_upgrade"
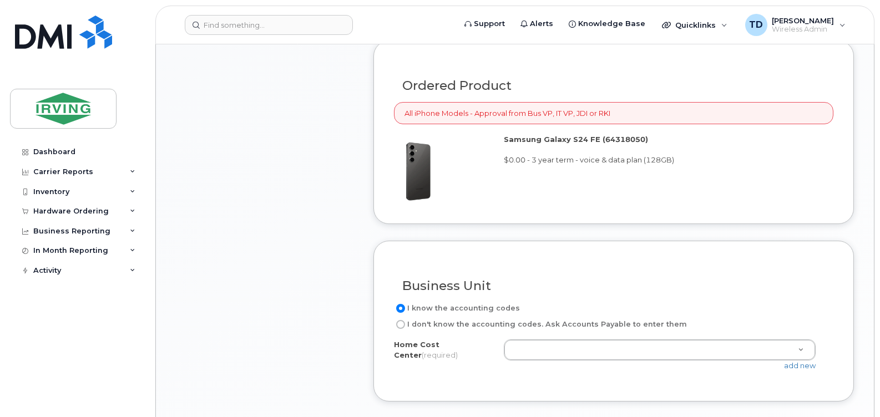
scroll to position [832, 0]
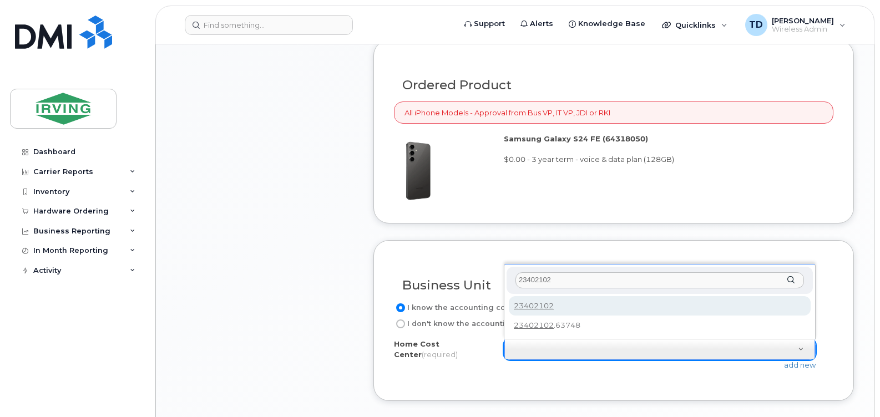
type input "23402102"
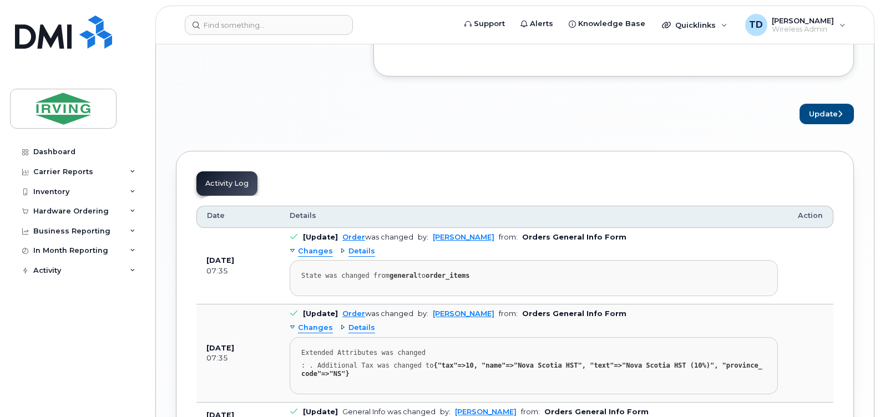
scroll to position [1165, 0]
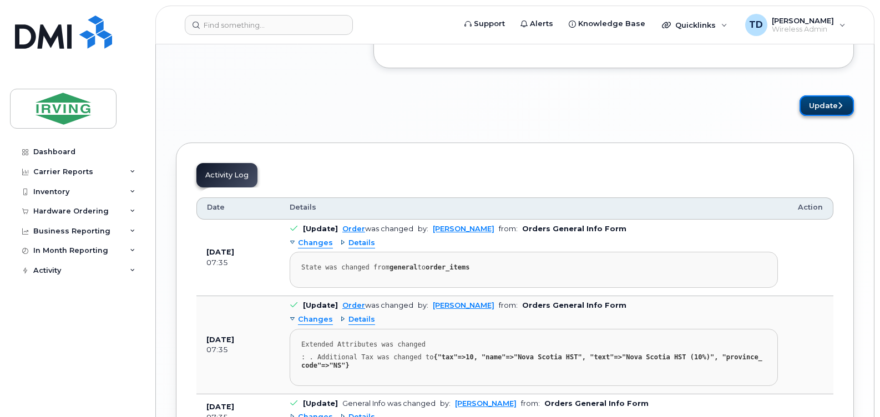
click at [825, 104] on button "Update" at bounding box center [826, 105] width 54 height 21
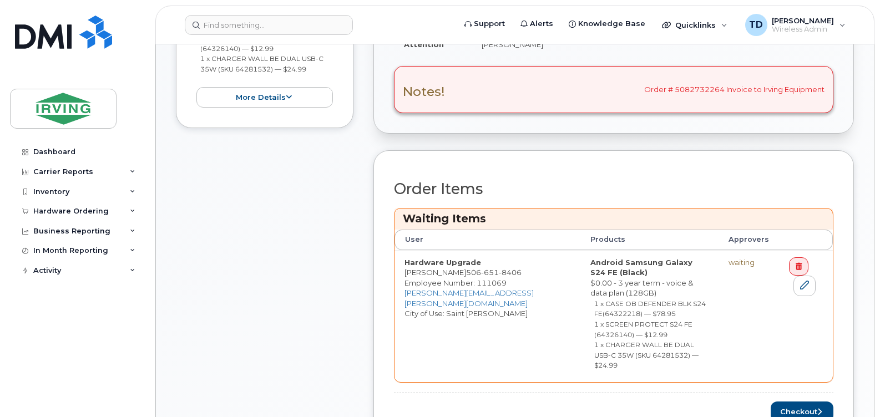
scroll to position [388, 0]
click at [785, 405] on button "Checkout" at bounding box center [801, 411] width 63 height 21
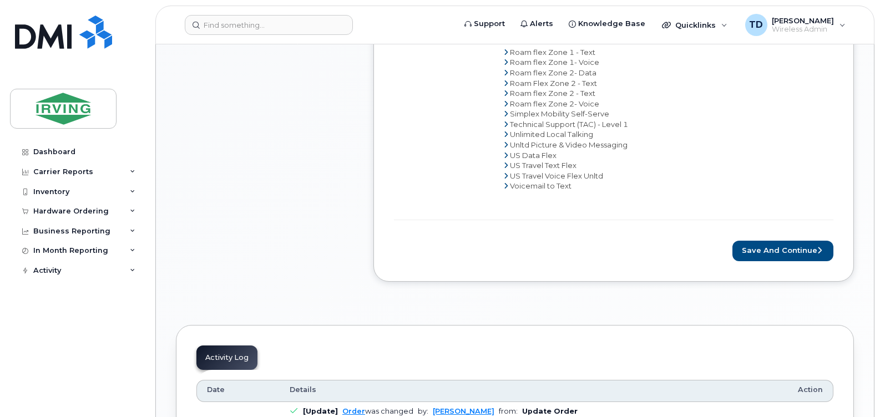
scroll to position [776, 0]
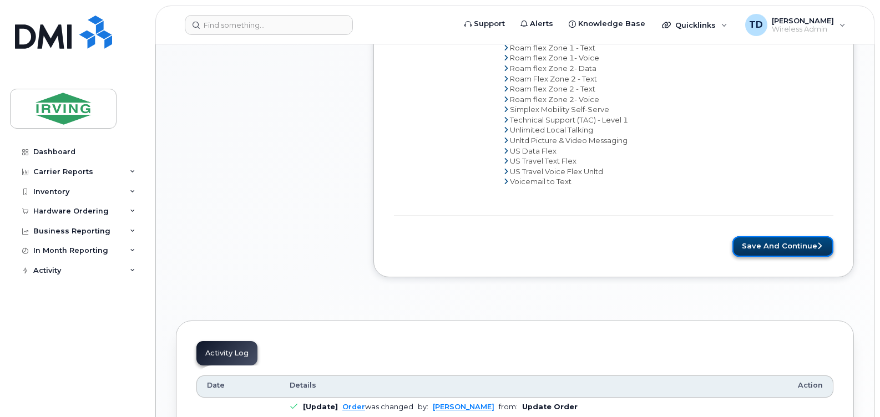
click at [802, 247] on button "Save and Continue" at bounding box center [782, 246] width 101 height 21
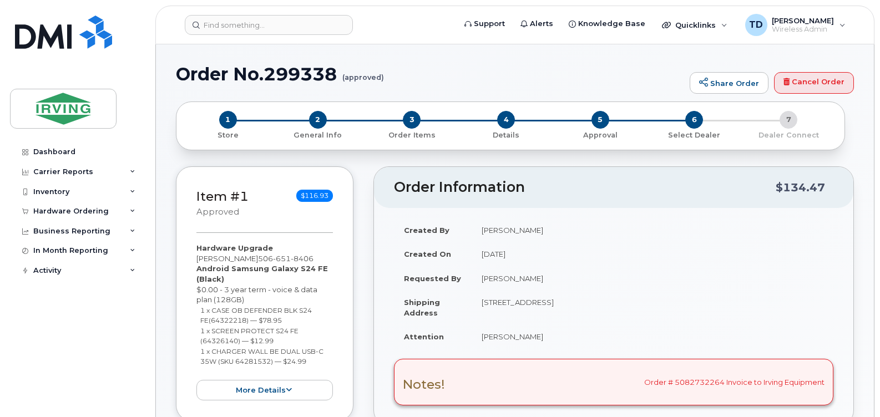
radio input "true"
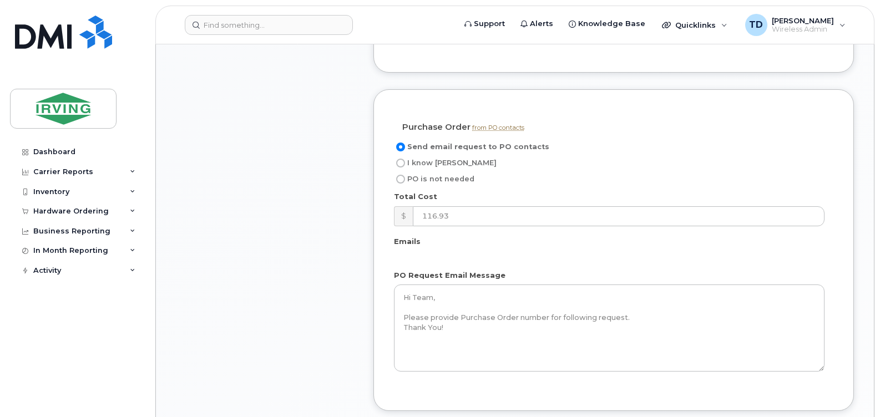
scroll to position [1054, 0]
drag, startPoint x: 418, startPoint y: 171, endPoint x: 434, endPoint y: 195, distance: 29.5
click at [418, 166] on span "I know [PERSON_NAME]" at bounding box center [451, 162] width 89 height 8
click at [405, 167] on input "I know PO" at bounding box center [400, 162] width 9 height 9
radio input "true"
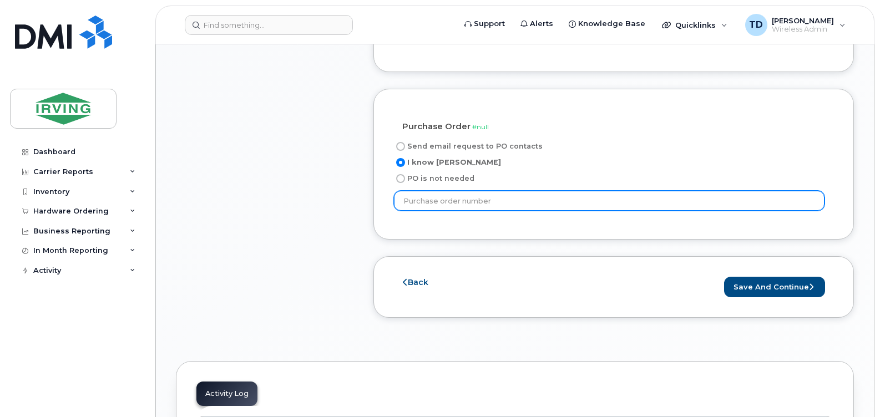
click at [428, 211] on input "text" at bounding box center [609, 201] width 430 height 20
paste input "164346"
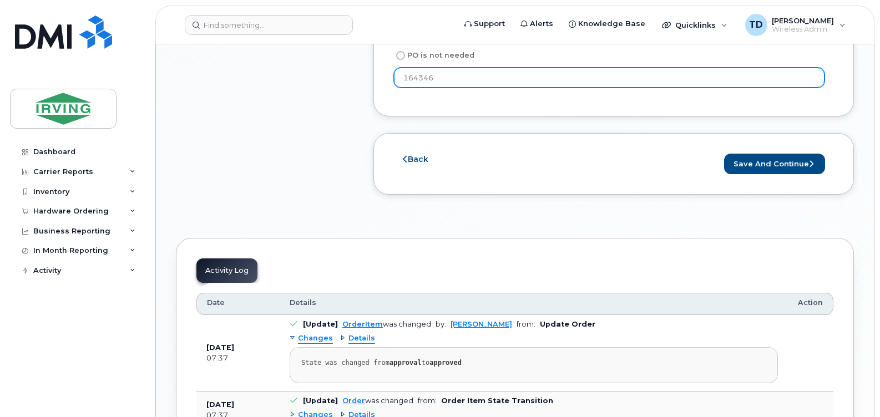
scroll to position [1220, 0]
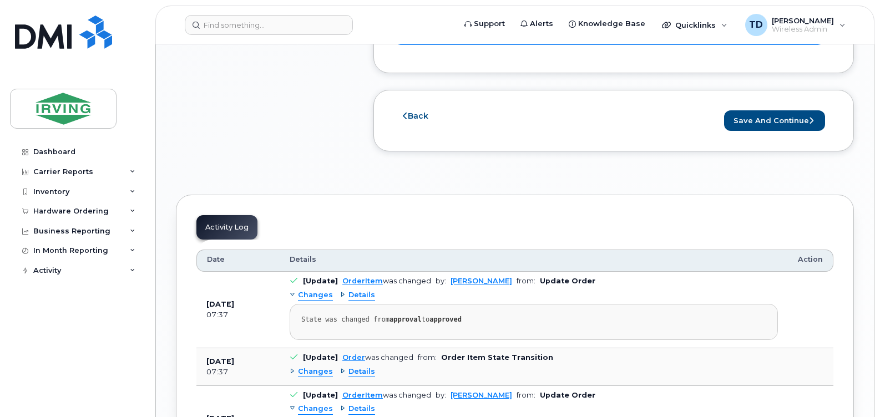
type input "164346"
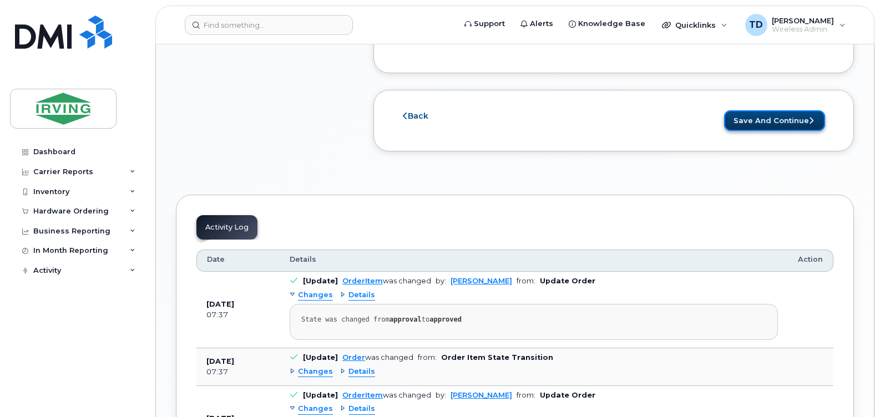
click at [753, 131] on button "Save and Continue" at bounding box center [774, 120] width 101 height 21
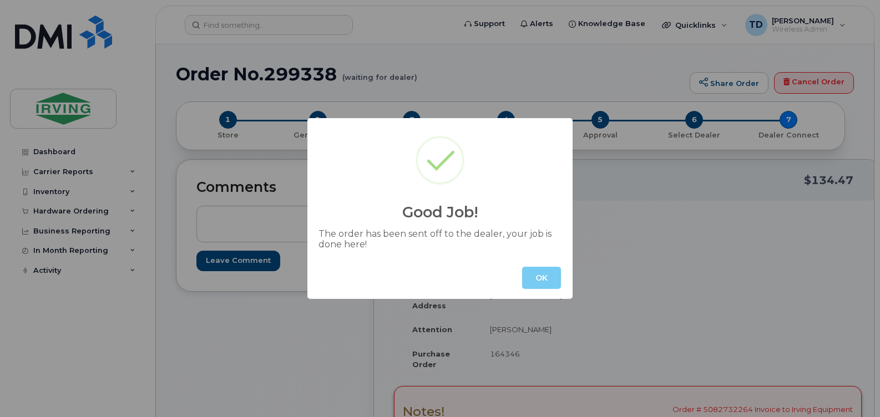
click at [538, 276] on button "OK" at bounding box center [541, 278] width 39 height 22
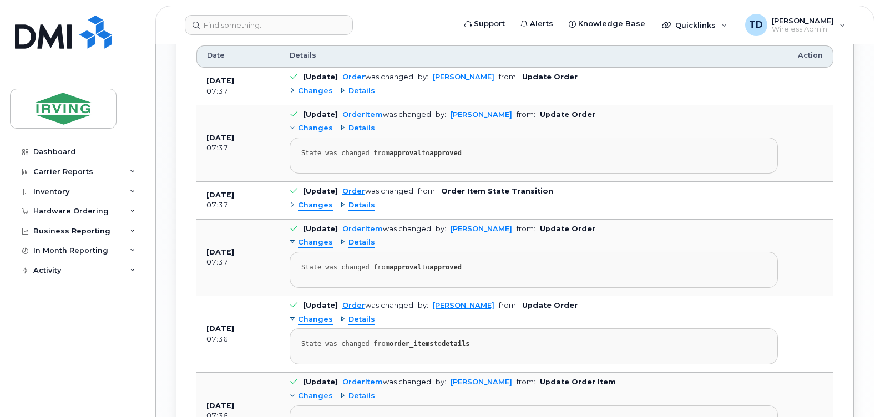
scroll to position [1387, 0]
